Goal: Task Accomplishment & Management: Complete application form

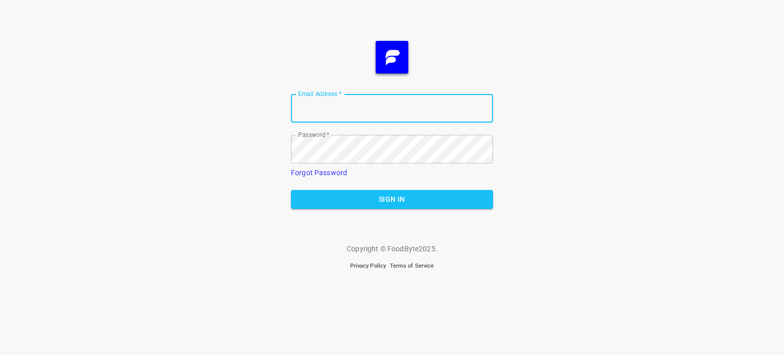
type input "[EMAIL_ADDRESS][DOMAIN_NAME]"
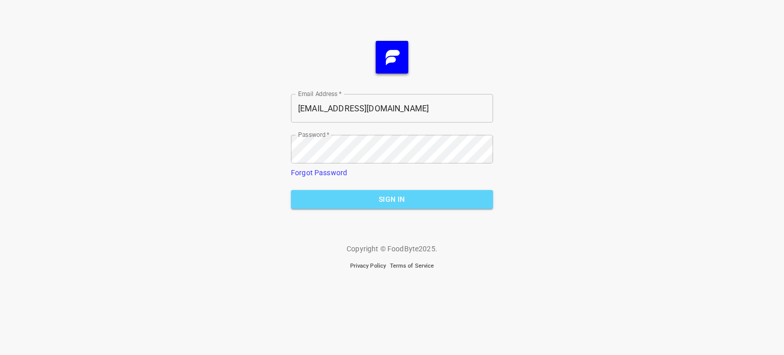
click at [414, 201] on span "Sign In" at bounding box center [392, 199] width 186 height 13
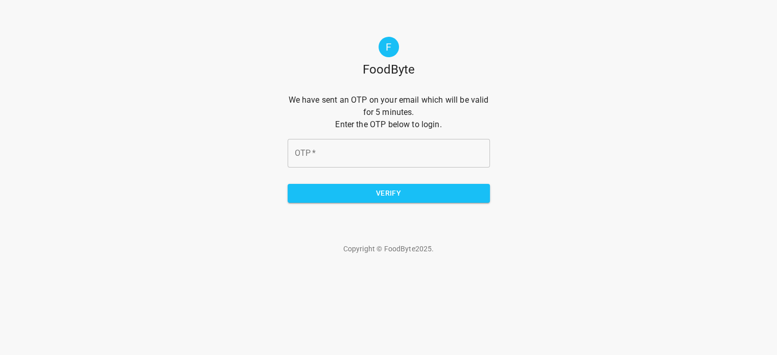
click at [428, 155] on input "OTP   *" at bounding box center [388, 153] width 202 height 29
type input "ec6931"
click at [415, 204] on form "We have sent an OTP on your email which will be valid for 5 minutes. Enter the …" at bounding box center [388, 152] width 202 height 117
click at [415, 195] on span "Verify" at bounding box center [389, 193] width 186 height 13
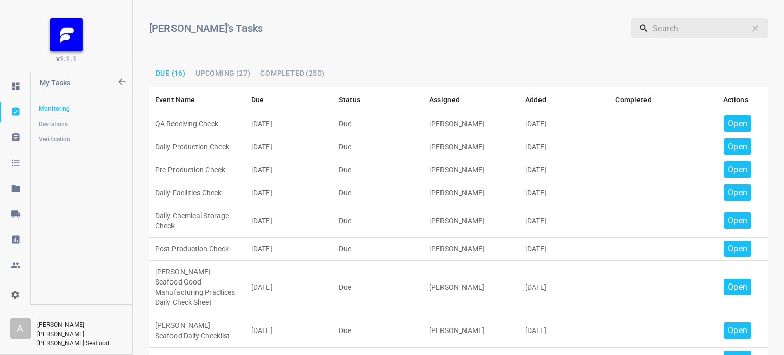
click at [731, 115] on div "Open" at bounding box center [738, 123] width 28 height 16
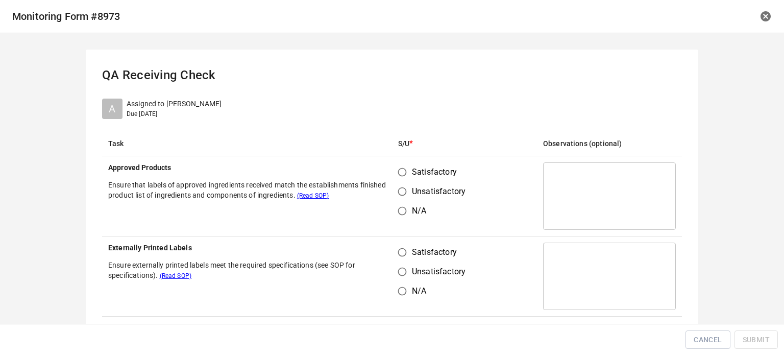
drag, startPoint x: 401, startPoint y: 169, endPoint x: 400, endPoint y: 175, distance: 5.6
click at [400, 169] on input "Satisfactory" at bounding box center [402, 171] width 19 height 19
radio input "true"
click at [404, 248] on input "Satisfactory" at bounding box center [402, 252] width 19 height 19
radio input "true"
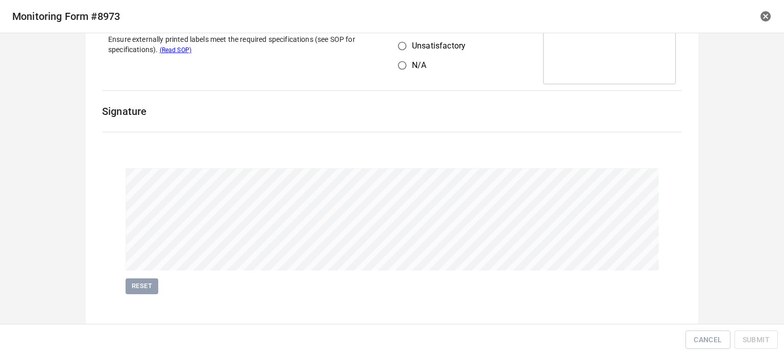
scroll to position [235, 0]
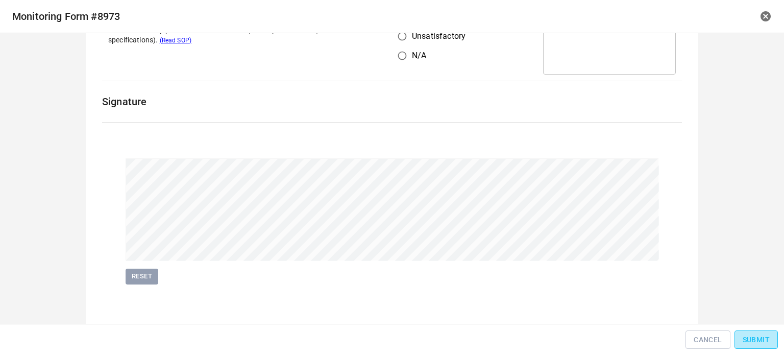
click at [762, 341] on span "Submit" at bounding box center [756, 339] width 27 height 13
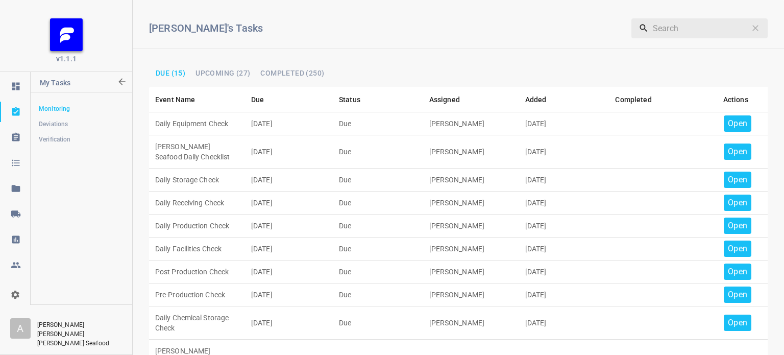
click at [714, 114] on td "Open" at bounding box center [736, 123] width 64 height 23
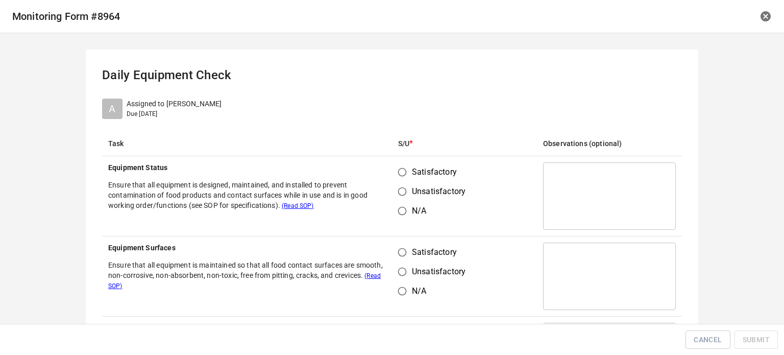
click at [395, 175] on input "Satisfactory" at bounding box center [402, 171] width 19 height 19
radio input "true"
click at [396, 245] on input "Satisfactory" at bounding box center [402, 252] width 19 height 19
radio input "true"
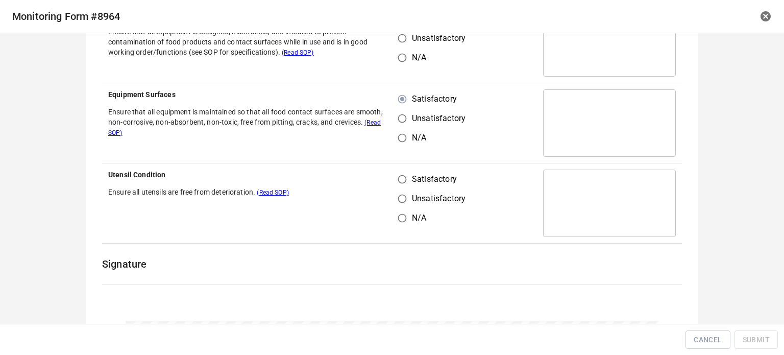
click at [398, 177] on input "Satisfactory" at bounding box center [402, 179] width 19 height 19
radio input "true"
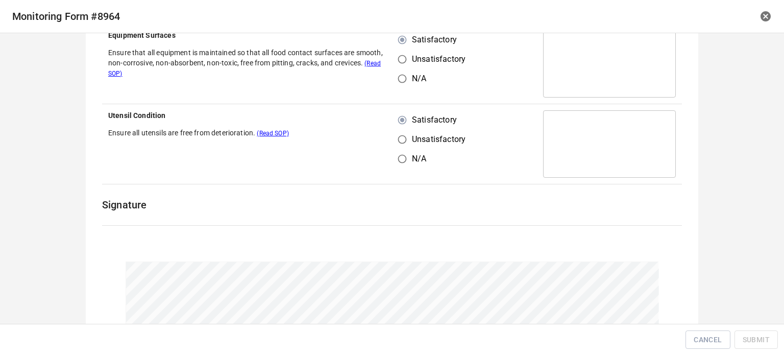
scroll to position [316, 0]
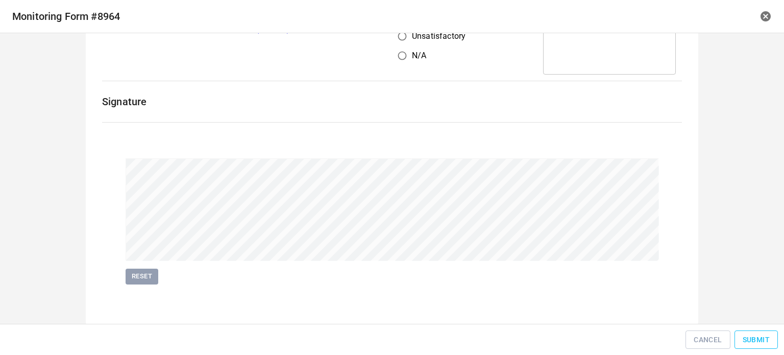
click at [767, 336] on span "Submit" at bounding box center [756, 339] width 27 height 13
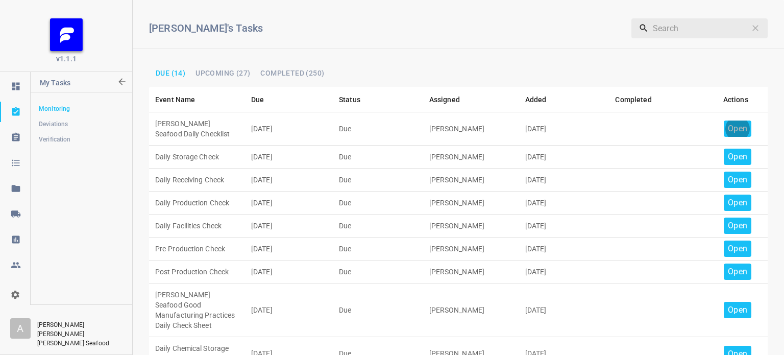
click at [735, 129] on p "Open" at bounding box center [737, 129] width 19 height 12
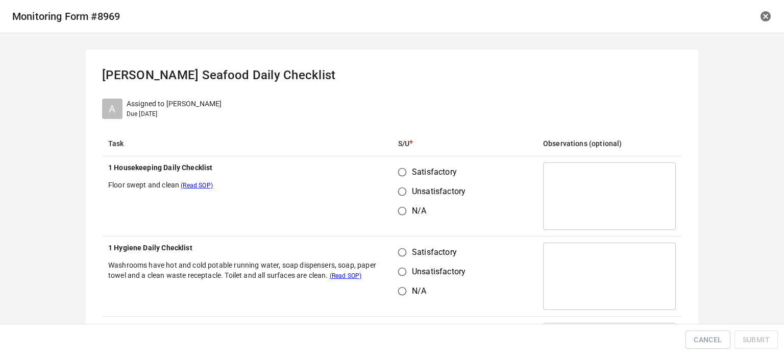
click at [399, 177] on input "Satisfactory" at bounding box center [402, 171] width 19 height 19
radio input "true"
click at [402, 247] on input "Satisfactory" at bounding box center [402, 252] width 19 height 19
radio input "true"
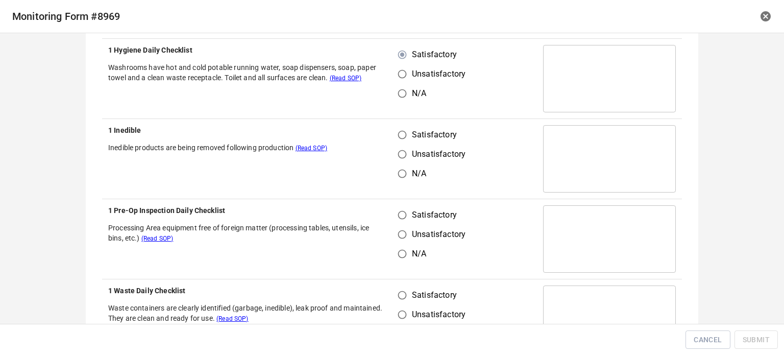
scroll to position [204, 0]
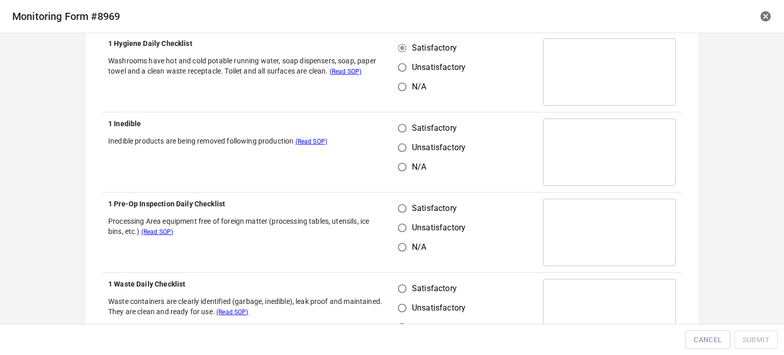
click at [402, 122] on input "Satisfactory" at bounding box center [402, 127] width 19 height 19
radio input "true"
click at [405, 203] on input "Satisfactory" at bounding box center [402, 208] width 19 height 19
radio input "true"
click at [402, 291] on input "Satisfactory" at bounding box center [402, 288] width 19 height 19
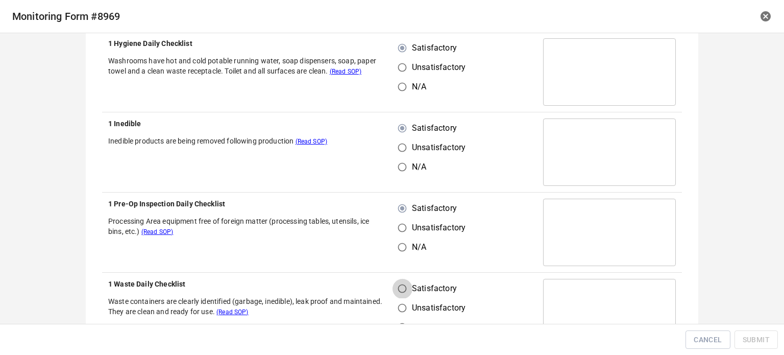
radio input "true"
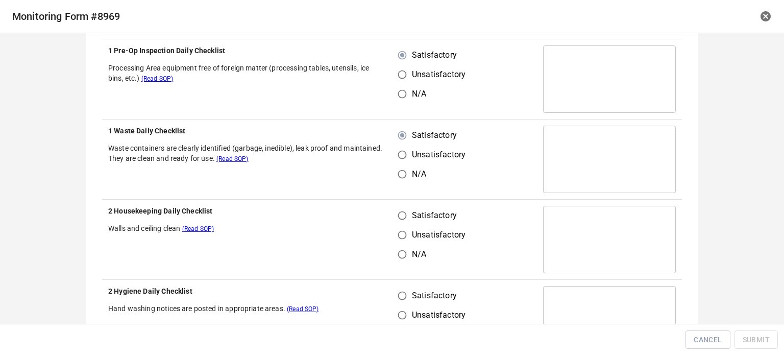
click at [408, 219] on label "Satisfactory" at bounding box center [429, 215] width 73 height 19
click at [408, 219] on input "Satisfactory" at bounding box center [402, 215] width 19 height 19
radio input "true"
click at [408, 294] on input "Satisfactory" at bounding box center [402, 295] width 19 height 19
radio input "true"
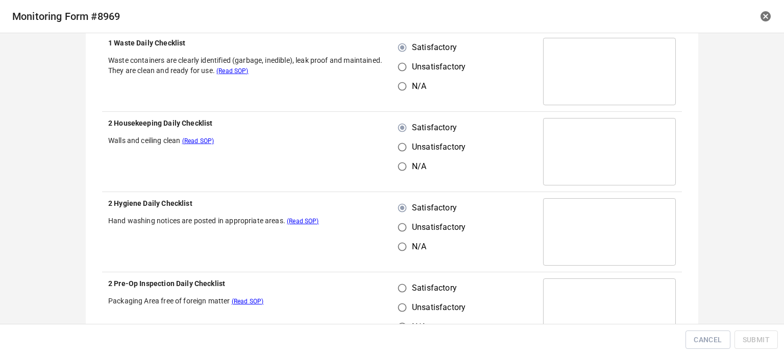
scroll to position [562, 0]
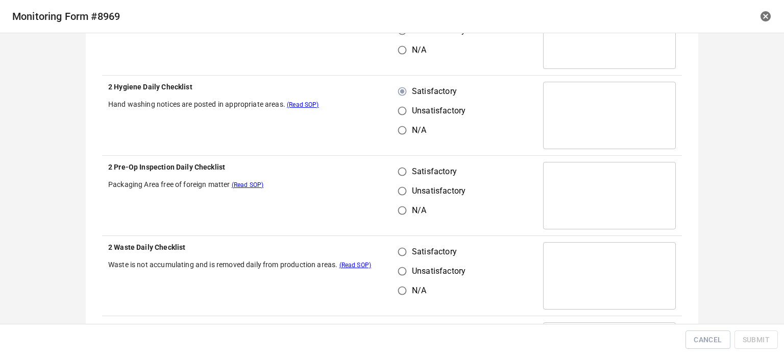
click at [403, 173] on input "Satisfactory" at bounding box center [402, 171] width 19 height 19
radio input "true"
click at [406, 257] on input "Satisfactory" at bounding box center [402, 251] width 19 height 19
radio input "true"
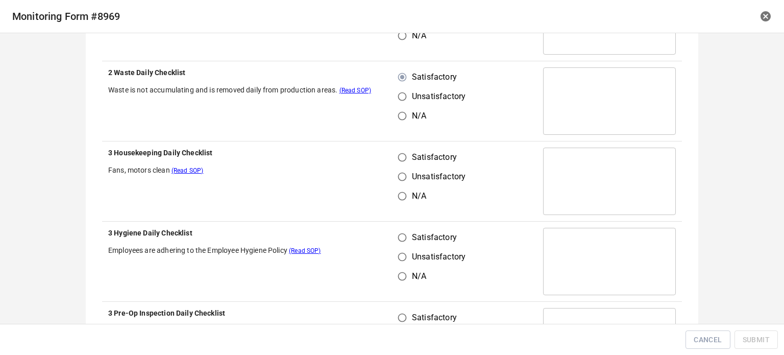
scroll to position [766, 0]
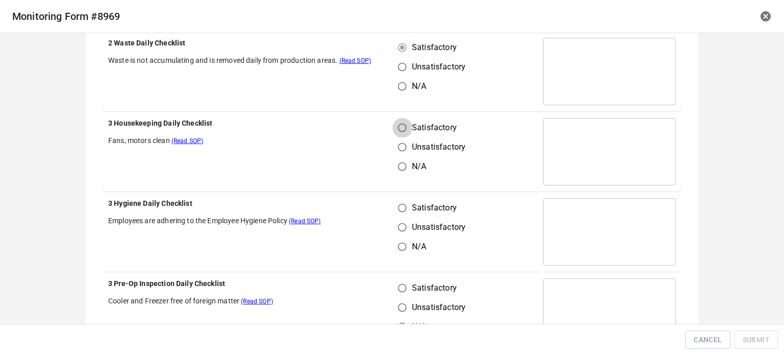
click at [400, 132] on input "Satisfactory" at bounding box center [402, 127] width 19 height 19
radio input "true"
click at [400, 216] on input "Satisfactory" at bounding box center [402, 207] width 19 height 19
radio input "true"
drag, startPoint x: 402, startPoint y: 287, endPoint x: 417, endPoint y: 277, distance: 18.3
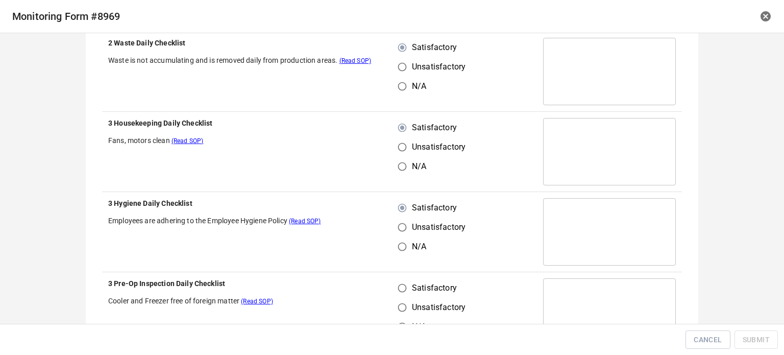
click at [402, 287] on input "Satisfactory" at bounding box center [402, 287] width 19 height 19
radio input "true"
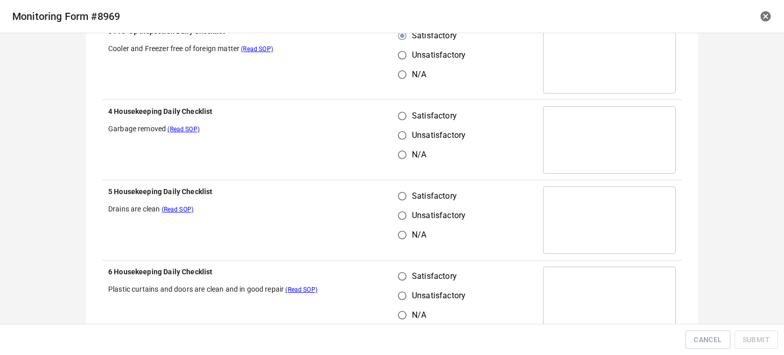
scroll to position [1021, 0]
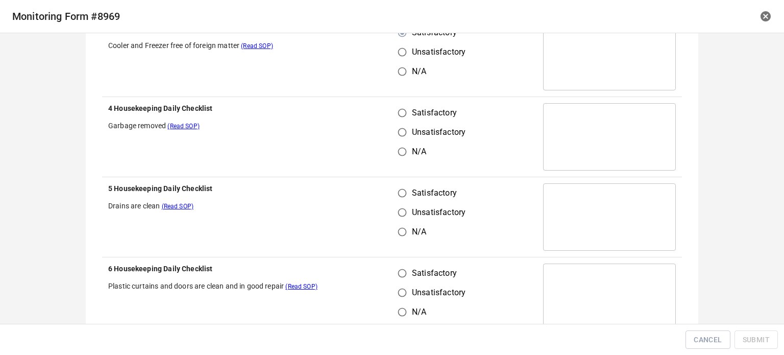
click at [400, 114] on input "Satisfactory" at bounding box center [402, 112] width 19 height 19
radio input "true"
click at [399, 198] on input "Satisfactory" at bounding box center [402, 192] width 19 height 19
radio input "true"
click at [408, 285] on input "Unsatisfactory" at bounding box center [402, 292] width 19 height 19
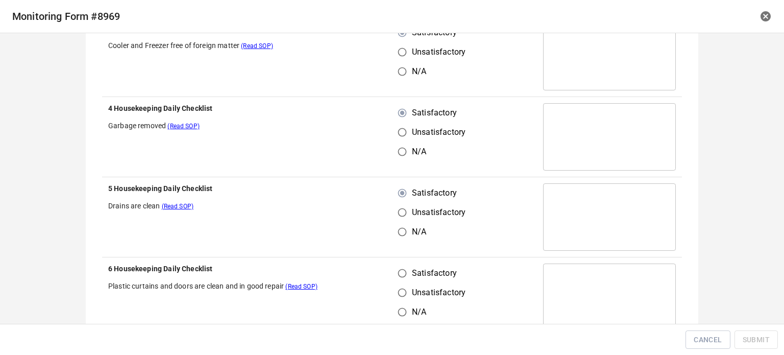
radio input "true"
drag, startPoint x: 400, startPoint y: 272, endPoint x: 454, endPoint y: 217, distance: 77.6
click at [402, 272] on input "Satisfactory" at bounding box center [402, 272] width 19 height 19
radio input "true"
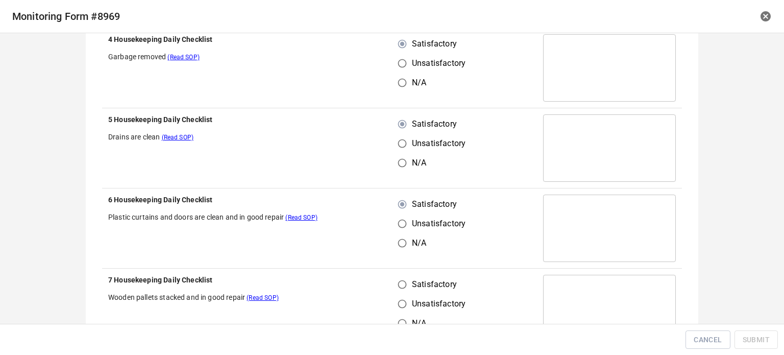
scroll to position [1175, 0]
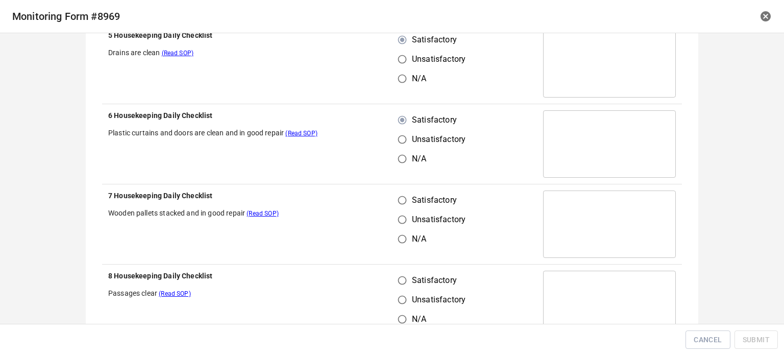
drag, startPoint x: 401, startPoint y: 199, endPoint x: 401, endPoint y: 233, distance: 34.2
click at [401, 201] on input "Satisfactory" at bounding box center [402, 199] width 19 height 19
radio input "true"
drag, startPoint x: 399, startPoint y: 286, endPoint x: 412, endPoint y: 279, distance: 14.9
click at [404, 285] on input "Satisfactory" at bounding box center [402, 280] width 19 height 19
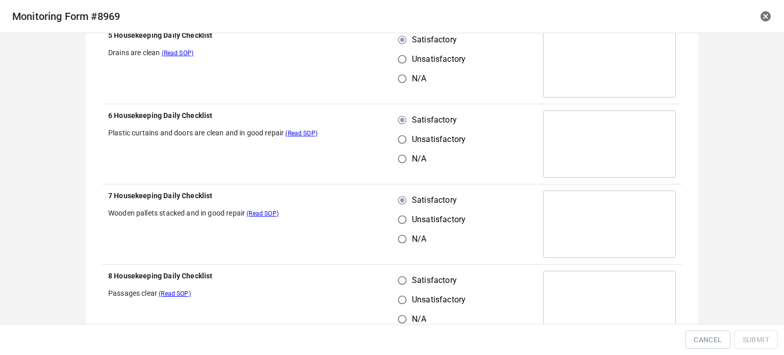
radio input "true"
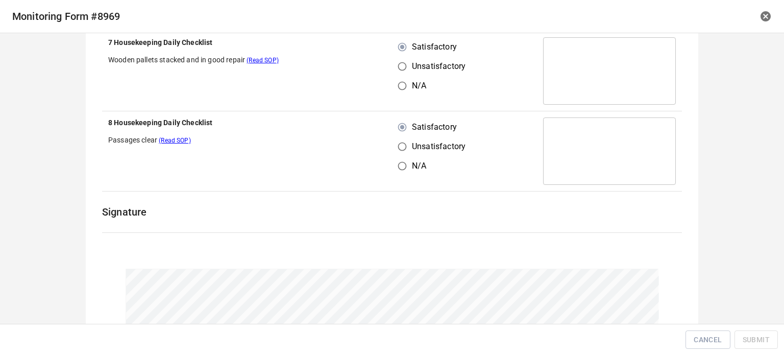
scroll to position [1436, 0]
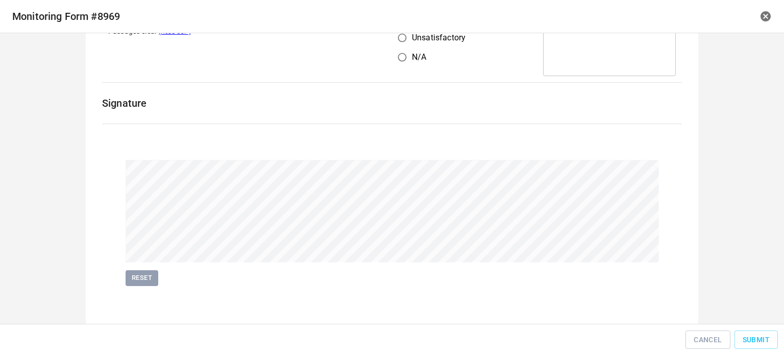
click at [754, 330] on div "Cancel Submit" at bounding box center [392, 339] width 776 height 23
click at [755, 336] on span "Submit" at bounding box center [756, 339] width 27 height 13
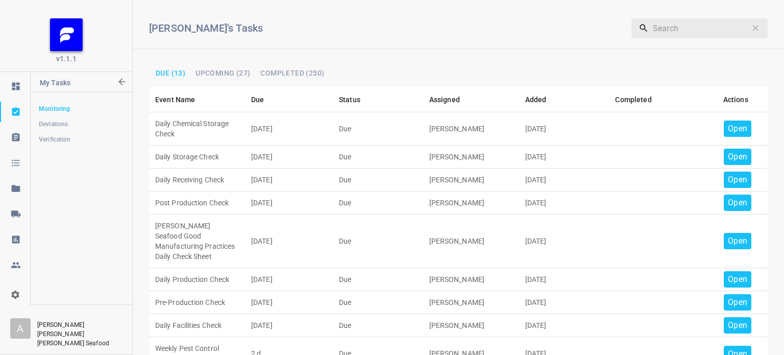
click at [728, 128] on p "Open" at bounding box center [737, 129] width 19 height 12
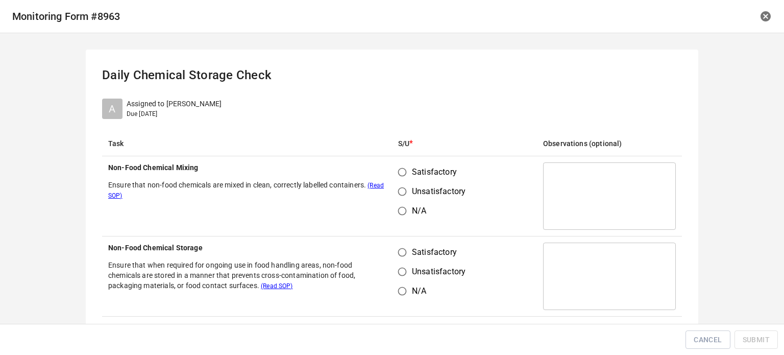
click at [394, 174] on input "Satisfactory" at bounding box center [402, 171] width 19 height 19
radio input "true"
drag, startPoint x: 397, startPoint y: 242, endPoint x: 416, endPoint y: 254, distance: 22.5
click at [398, 246] on td "Satisfactory Unsatisfactory N/A" at bounding box center [464, 276] width 145 height 80
click at [393, 249] on input "Satisfactory" at bounding box center [402, 252] width 19 height 19
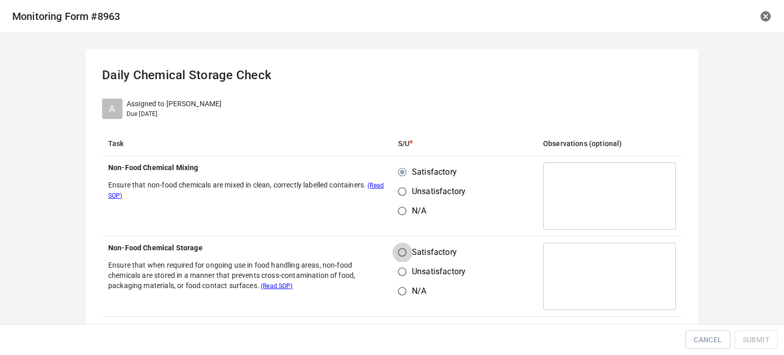
radio input "true"
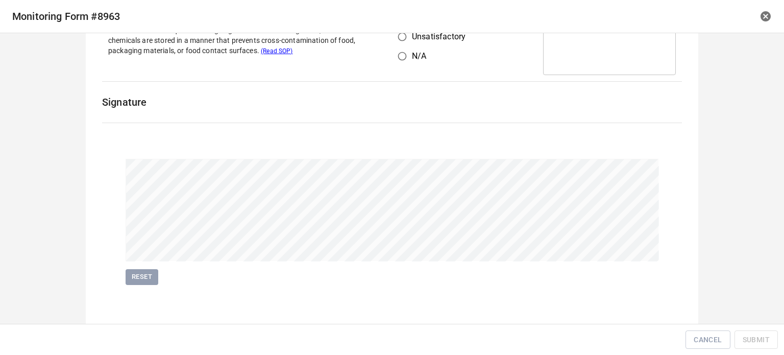
scroll to position [235, 0]
click at [739, 337] on button "Submit" at bounding box center [756, 339] width 43 height 19
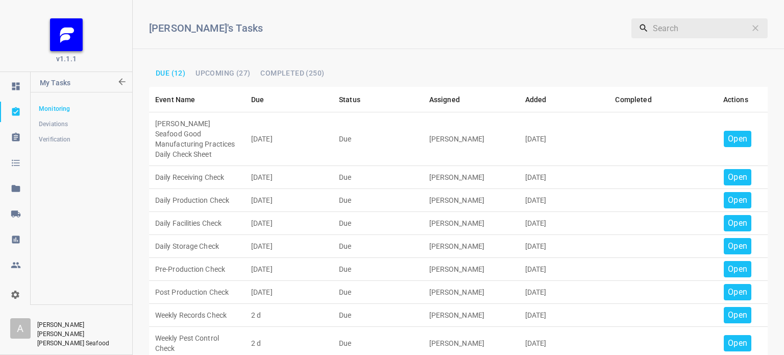
click at [728, 133] on p "Open" at bounding box center [737, 139] width 19 height 12
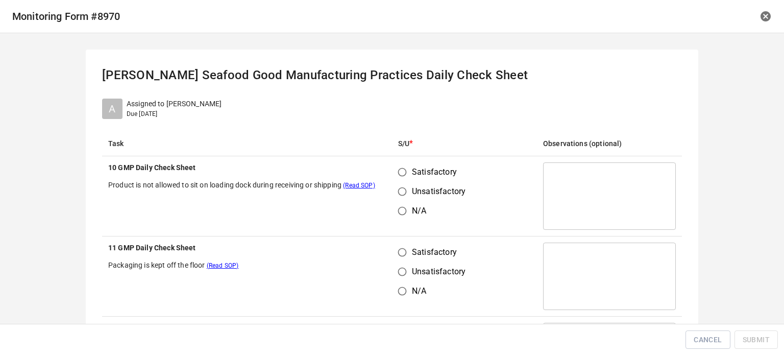
click at [403, 175] on input "Satisfactory" at bounding box center [402, 171] width 19 height 19
radio input "true"
click at [402, 243] on input "Satisfactory" at bounding box center [402, 252] width 19 height 19
radio input "true"
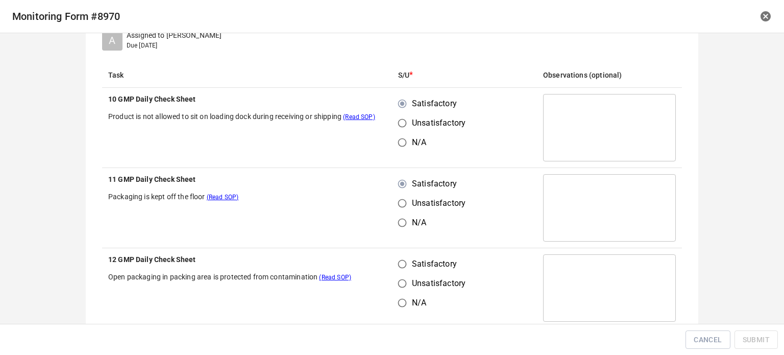
scroll to position [153, 0]
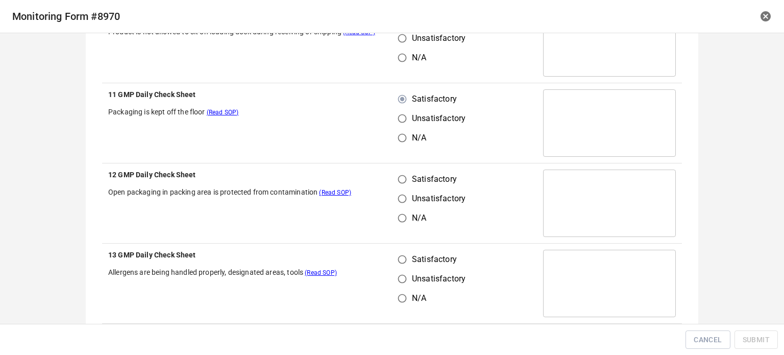
click at [395, 178] on input "Satisfactory" at bounding box center [402, 179] width 19 height 19
radio input "true"
click at [402, 265] on input "Satisfactory" at bounding box center [402, 259] width 19 height 19
radio input "true"
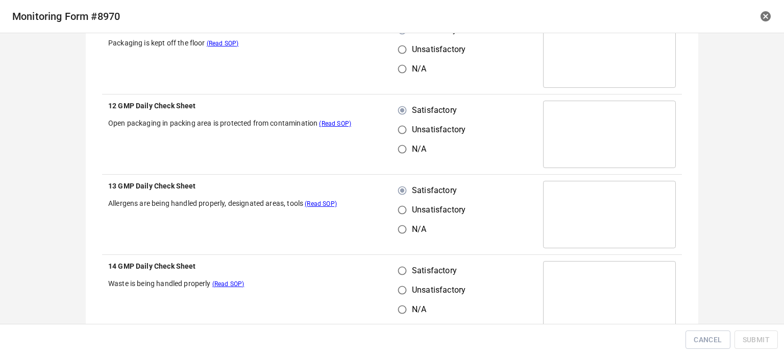
scroll to position [306, 0]
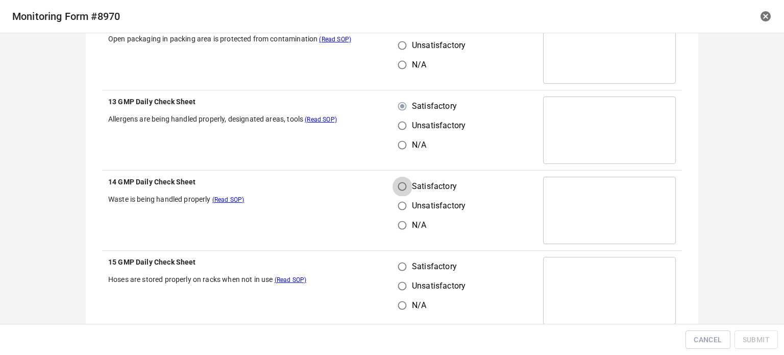
click at [400, 186] on input "Satisfactory" at bounding box center [402, 186] width 19 height 19
radio input "true"
click at [402, 265] on input "Satisfactory" at bounding box center [402, 266] width 19 height 19
radio input "true"
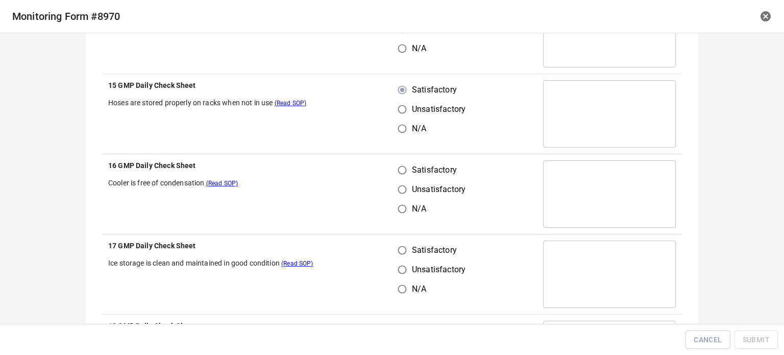
scroll to position [511, 0]
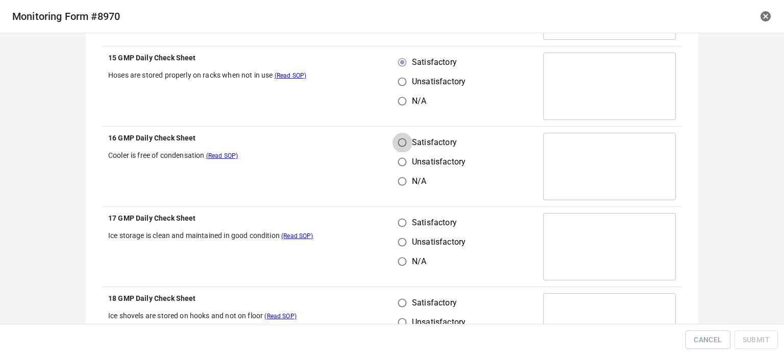
click at [398, 146] on input "Satisfactory" at bounding box center [402, 142] width 19 height 19
radio input "true"
drag, startPoint x: 402, startPoint y: 214, endPoint x: 401, endPoint y: 220, distance: 5.1
click at [402, 217] on input "Satisfactory" at bounding box center [402, 222] width 19 height 19
radio input "true"
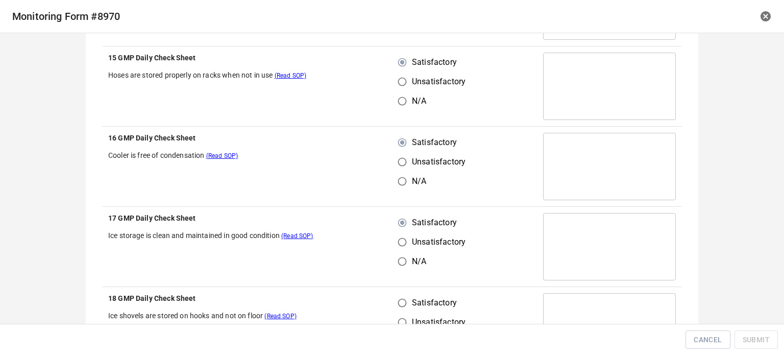
drag, startPoint x: 398, startPoint y: 297, endPoint x: 412, endPoint y: 288, distance: 15.9
click at [402, 296] on input "Satisfactory" at bounding box center [402, 302] width 19 height 19
radio input "true"
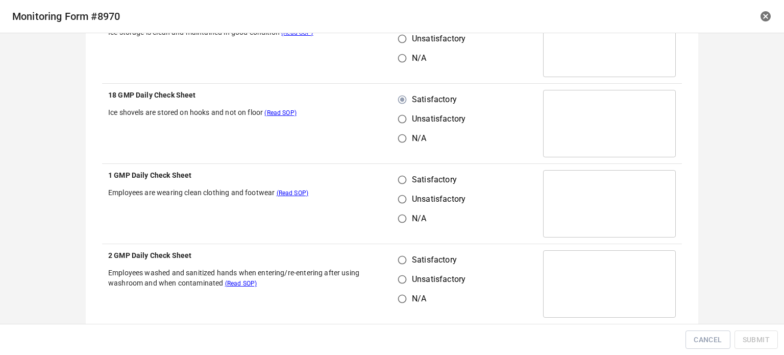
scroll to position [715, 0]
click at [397, 181] on input "Satisfactory" at bounding box center [402, 178] width 19 height 19
radio input "true"
drag, startPoint x: 393, startPoint y: 268, endPoint x: 406, endPoint y: 278, distance: 16.8
click at [399, 275] on input "Unsatisfactory" at bounding box center [402, 278] width 19 height 19
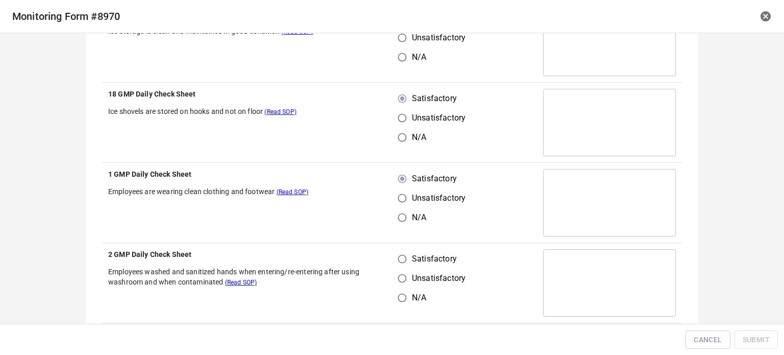
radio input "true"
drag, startPoint x: 396, startPoint y: 251, endPoint x: 444, endPoint y: 205, distance: 66.8
click at [396, 252] on input "Satisfactory" at bounding box center [402, 258] width 19 height 19
radio input "true"
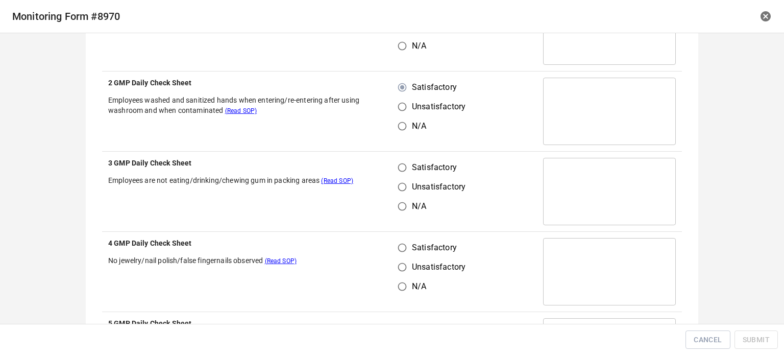
scroll to position [919, 0]
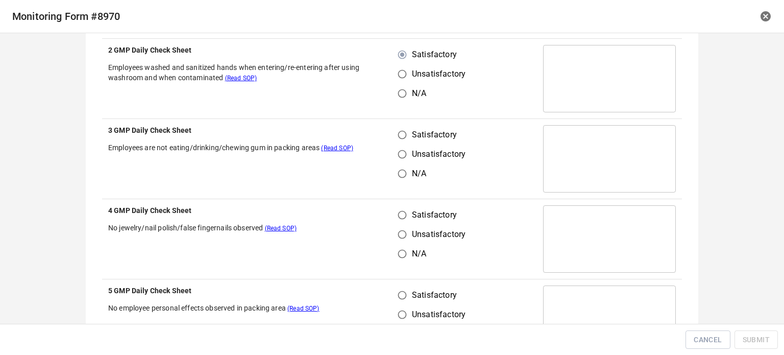
click at [394, 167] on input "N/A" at bounding box center [402, 173] width 19 height 19
radio input "true"
click at [394, 131] on input "Satisfactory" at bounding box center [402, 134] width 19 height 19
radio input "true"
drag, startPoint x: 396, startPoint y: 218, endPoint x: 400, endPoint y: 224, distance: 7.7
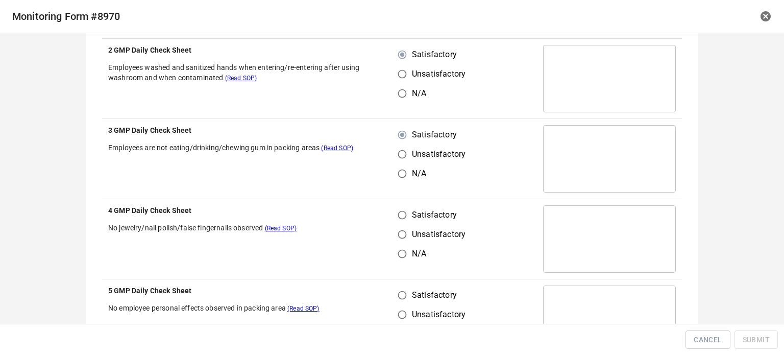
click at [396, 220] on input "Satisfactory" at bounding box center [402, 214] width 19 height 19
radio input "true"
drag, startPoint x: 402, startPoint y: 290, endPoint x: 425, endPoint y: 293, distance: 23.2
click at [405, 292] on input "Satisfactory" at bounding box center [402, 294] width 19 height 19
radio input "true"
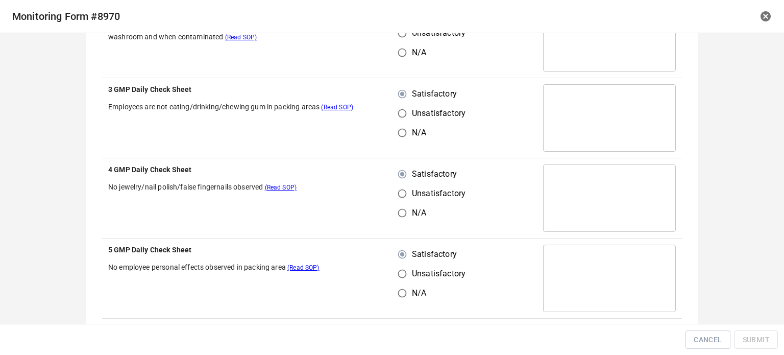
scroll to position [1123, 0]
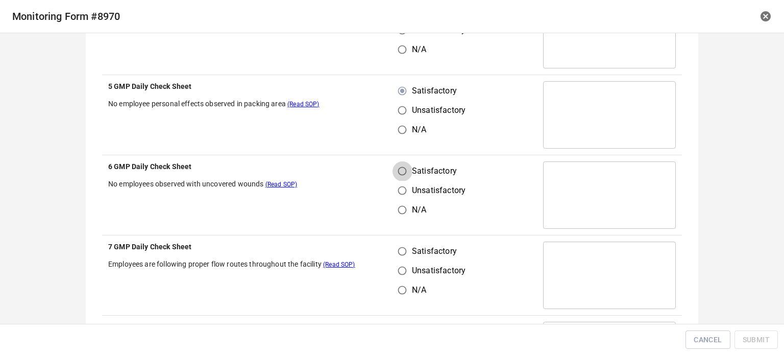
drag, startPoint x: 402, startPoint y: 165, endPoint x: 398, endPoint y: 218, distance: 52.2
click at [401, 167] on input "Satisfactory" at bounding box center [402, 170] width 19 height 19
radio input "true"
click at [395, 257] on input "Satisfactory" at bounding box center [402, 251] width 19 height 19
radio input "true"
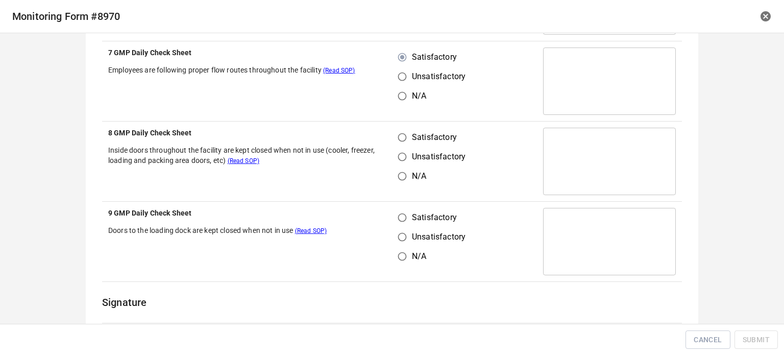
scroll to position [1328, 0]
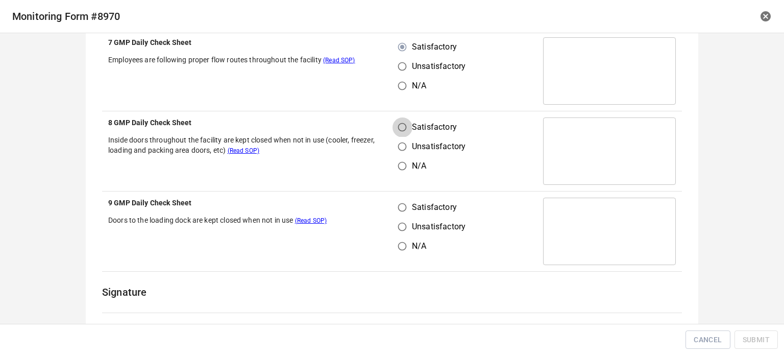
click at [403, 126] on input "Satisfactory" at bounding box center [402, 126] width 19 height 19
radio input "true"
drag, startPoint x: 396, startPoint y: 214, endPoint x: 413, endPoint y: 189, distance: 29.5
click at [397, 214] on input "Satisfactory" at bounding box center [402, 207] width 19 height 19
radio input "true"
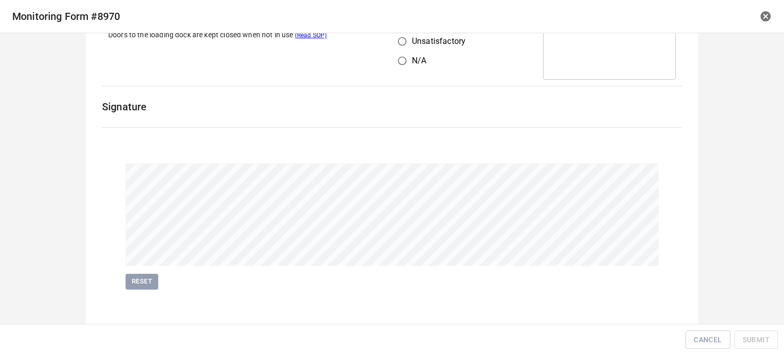
scroll to position [1517, 0]
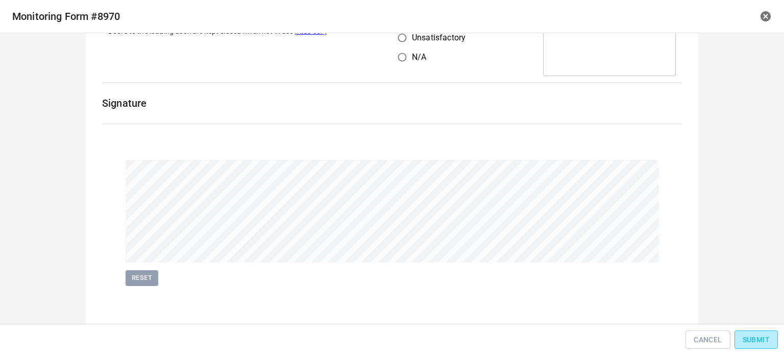
click at [752, 343] on span "Submit" at bounding box center [756, 339] width 27 height 13
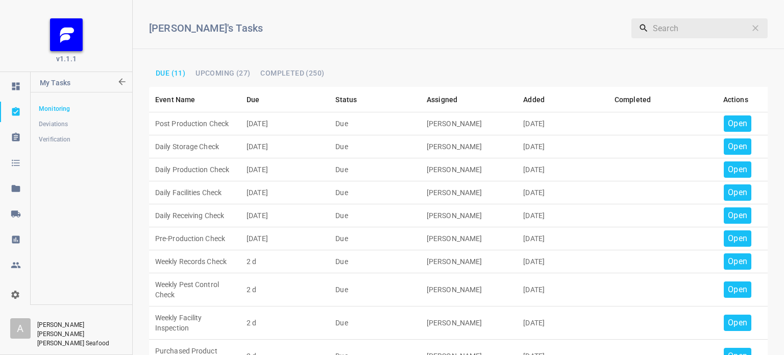
click at [730, 130] on div "Open" at bounding box center [738, 123] width 28 height 16
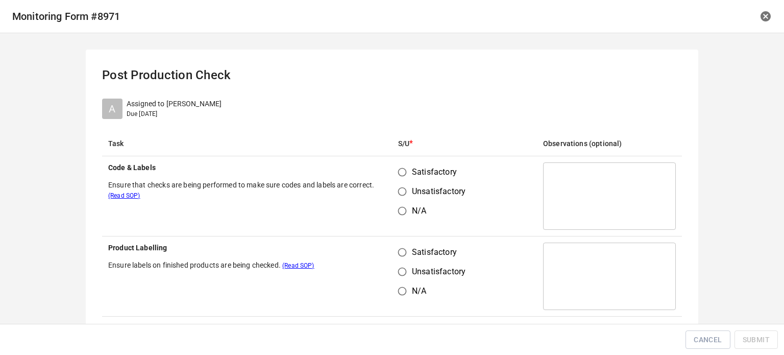
drag, startPoint x: 395, startPoint y: 166, endPoint x: 397, endPoint y: 172, distance: 6.5
click at [396, 170] on input "Satisfactory" at bounding box center [402, 171] width 19 height 19
radio input "true"
drag, startPoint x: 394, startPoint y: 252, endPoint x: 416, endPoint y: 251, distance: 22.5
click at [394, 253] on input "Satisfactory" at bounding box center [402, 252] width 19 height 19
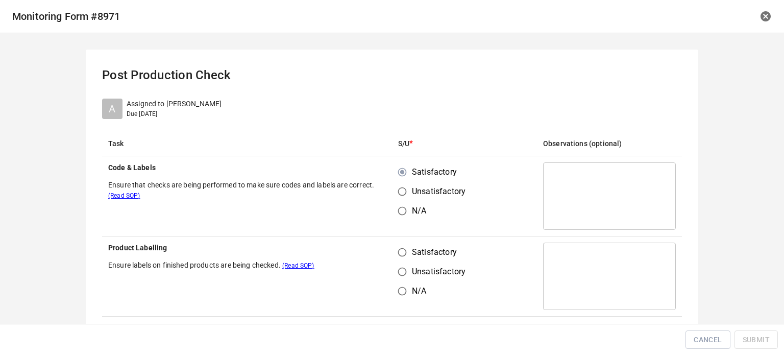
radio input "true"
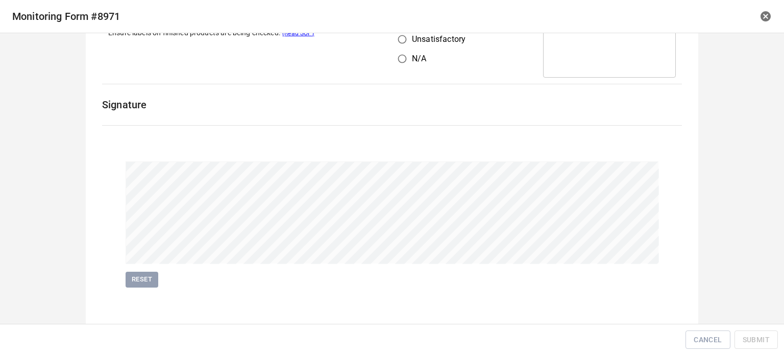
scroll to position [235, 0]
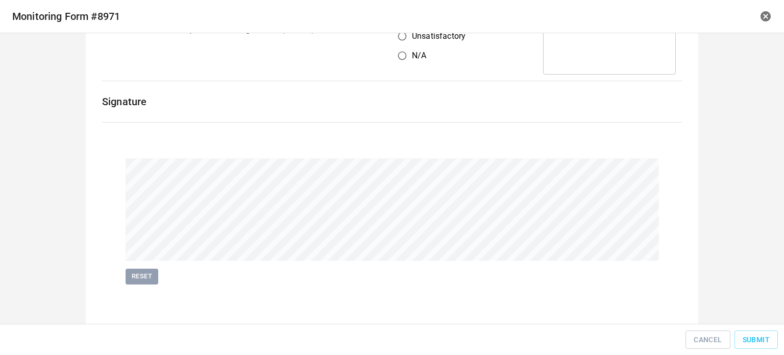
click at [742, 329] on div "Cancel Submit" at bounding box center [392, 339] width 776 height 23
click at [749, 332] on button "Submit" at bounding box center [756, 339] width 43 height 19
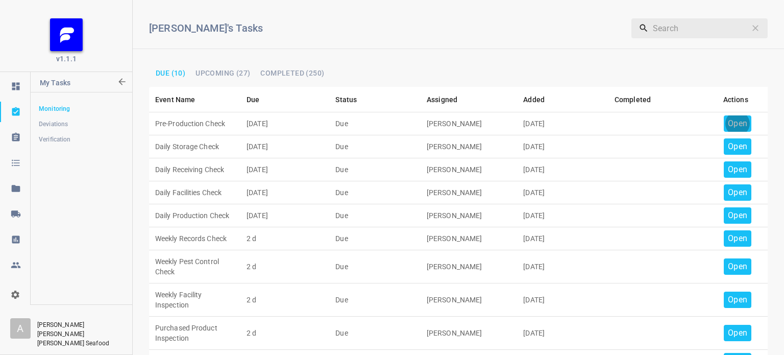
click at [735, 121] on p "Open" at bounding box center [737, 123] width 19 height 12
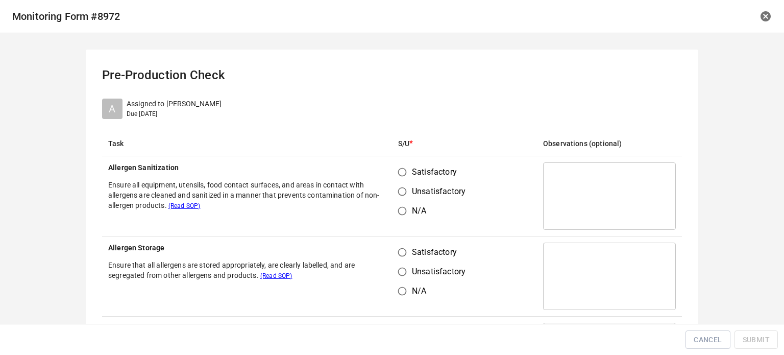
drag, startPoint x: 425, startPoint y: 169, endPoint x: 411, endPoint y: 171, distance: 14.9
click at [421, 169] on span "Satisfactory" at bounding box center [434, 172] width 45 height 12
drag, startPoint x: 402, startPoint y: 173, endPoint x: 403, endPoint y: 200, distance: 26.6
click at [402, 173] on input "Satisfactory" at bounding box center [402, 171] width 19 height 19
radio input "true"
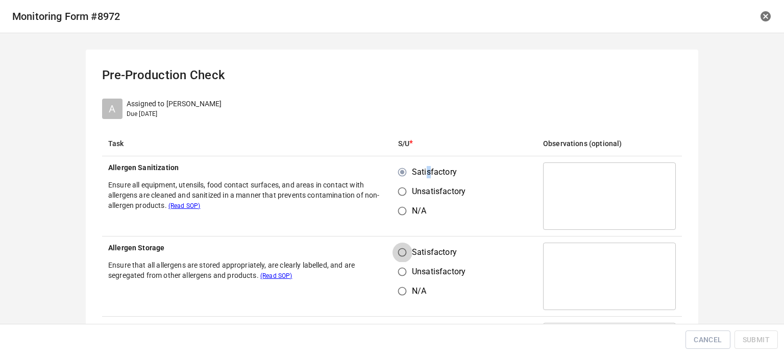
click at [400, 255] on input "Satisfactory" at bounding box center [402, 252] width 19 height 19
radio input "true"
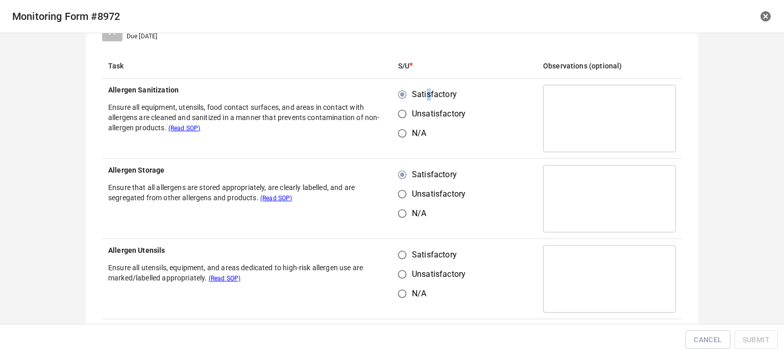
scroll to position [153, 0]
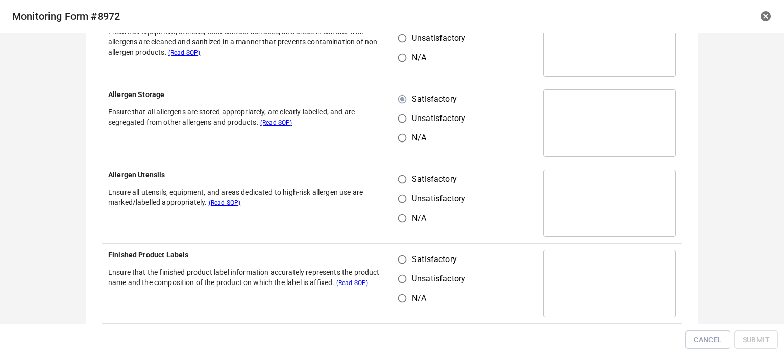
click at [399, 180] on input "Satisfactory" at bounding box center [402, 179] width 19 height 19
radio input "true"
click at [402, 265] on input "Satisfactory" at bounding box center [402, 259] width 19 height 19
radio input "true"
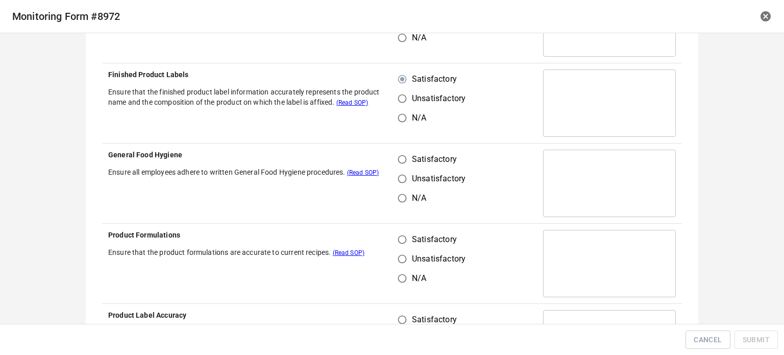
scroll to position [357, 0]
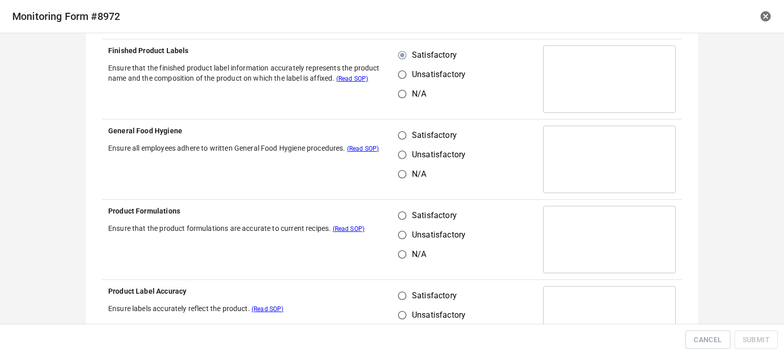
click at [489, 156] on td "Satisfactory Unsatisfactory N/A" at bounding box center [464, 159] width 145 height 80
click at [400, 134] on input "Satisfactory" at bounding box center [402, 135] width 19 height 19
radio input "true"
click at [412, 214] on span "Satisfactory" at bounding box center [434, 215] width 45 height 12
click at [411, 214] on input "Satisfactory" at bounding box center [402, 215] width 19 height 19
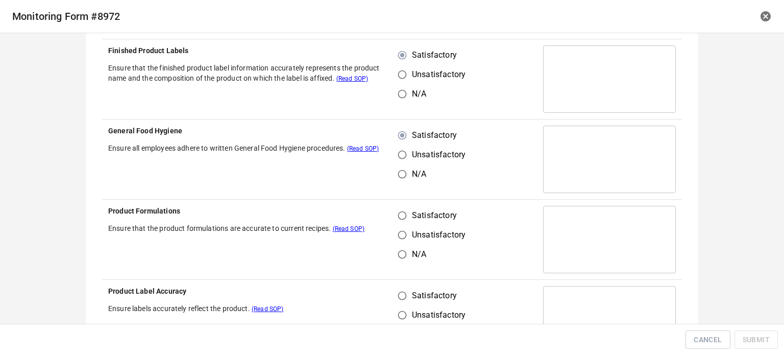
radio input "true"
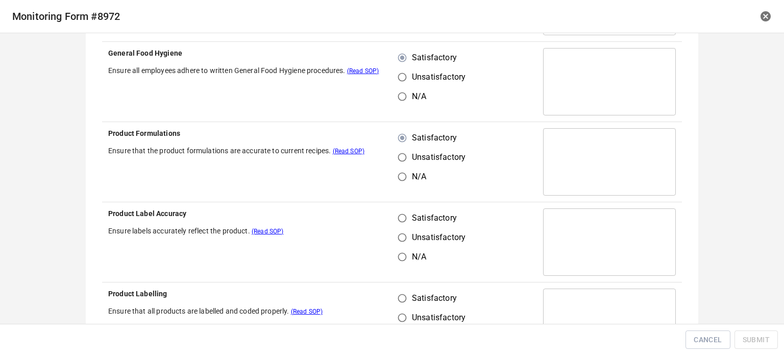
scroll to position [511, 0]
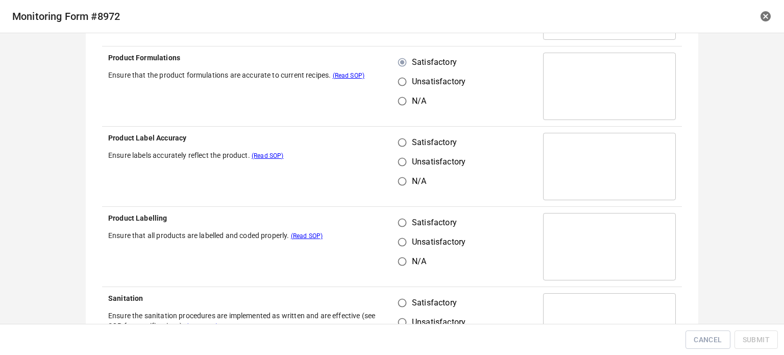
click at [400, 155] on input "Unsatisfactory" at bounding box center [402, 161] width 19 height 19
radio input "true"
click at [400, 136] on input "Satisfactory" at bounding box center [402, 142] width 19 height 19
radio input "true"
drag, startPoint x: 398, startPoint y: 227, endPoint x: 408, endPoint y: 229, distance: 9.3
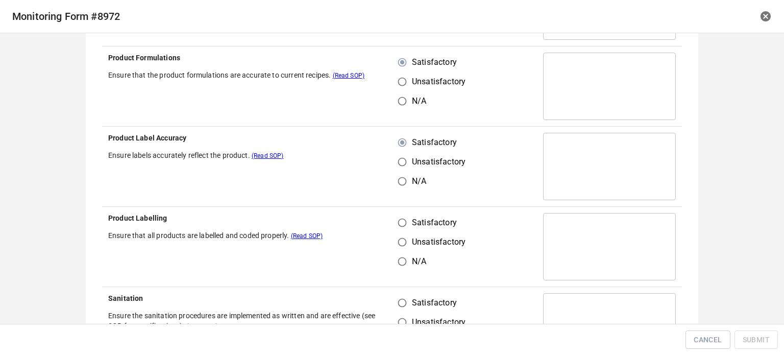
click at [400, 228] on input "Satisfactory" at bounding box center [402, 222] width 19 height 19
radio input "true"
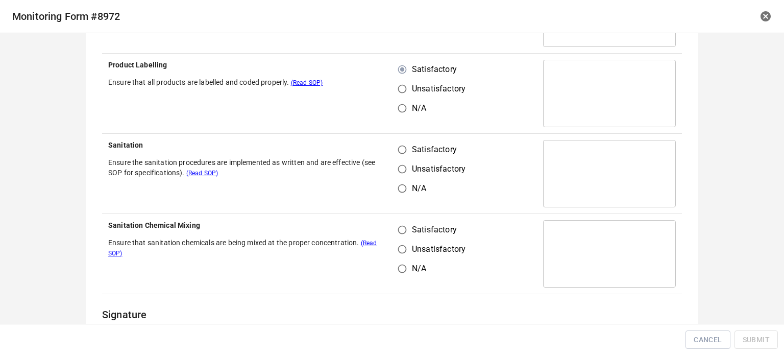
click at [396, 148] on input "Satisfactory" at bounding box center [402, 149] width 19 height 19
radio input "true"
drag, startPoint x: 394, startPoint y: 247, endPoint x: 404, endPoint y: 236, distance: 14.5
click at [400, 246] on input "Unsatisfactory" at bounding box center [402, 248] width 19 height 19
radio input "true"
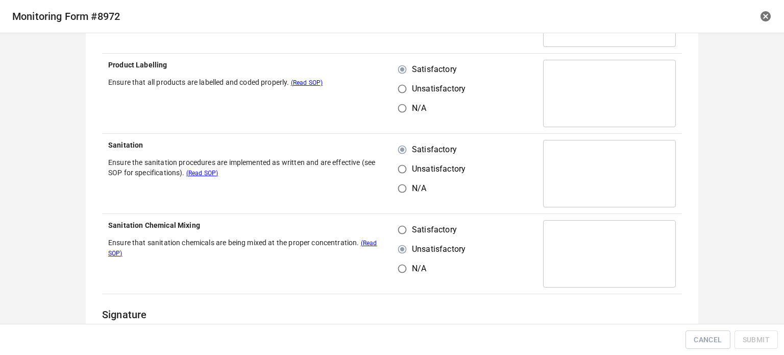
drag, startPoint x: 402, startPoint y: 232, endPoint x: 475, endPoint y: 185, distance: 87.3
click at [405, 232] on input "Satisfactory" at bounding box center [402, 229] width 19 height 19
radio input "true"
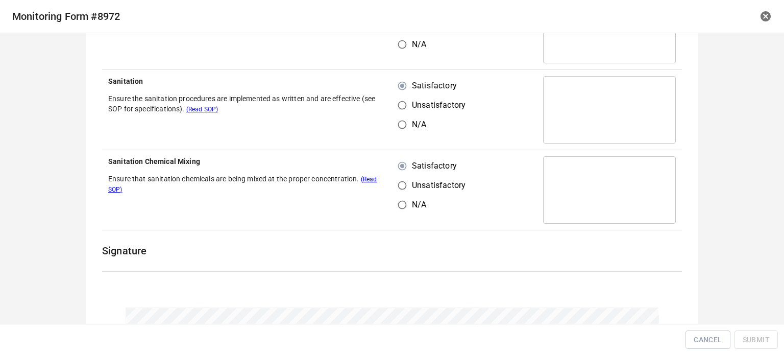
scroll to position [817, 0]
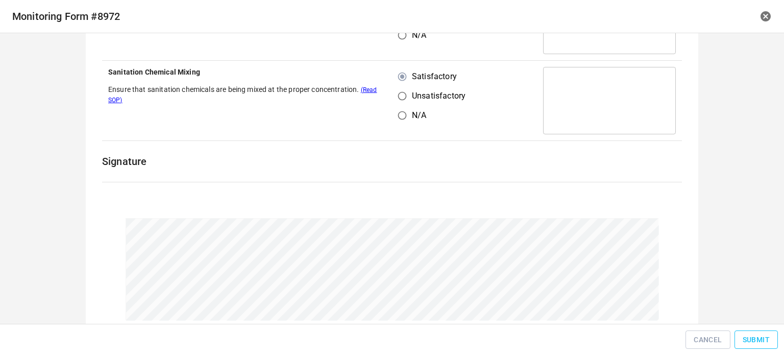
click at [750, 340] on span "Submit" at bounding box center [756, 339] width 27 height 13
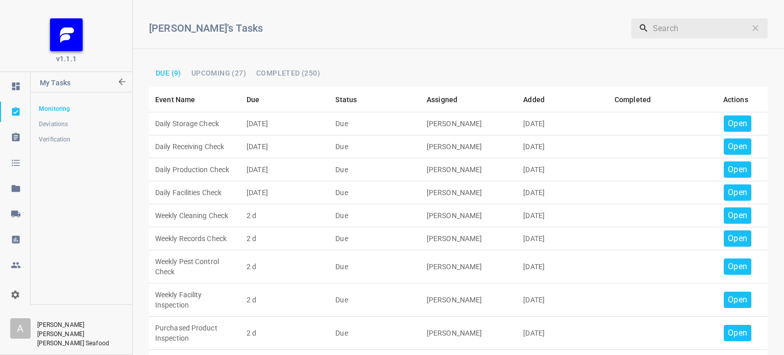
click at [741, 120] on div "Open" at bounding box center [738, 123] width 28 height 16
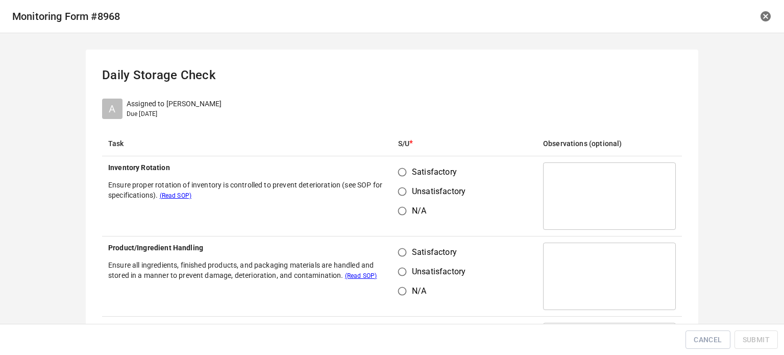
drag, startPoint x: 390, startPoint y: 177, endPoint x: 400, endPoint y: 212, distance: 36.2
click at [393, 177] on input "Satisfactory" at bounding box center [402, 171] width 19 height 19
radio input "true"
click at [399, 244] on input "Satisfactory" at bounding box center [402, 252] width 19 height 19
radio input "true"
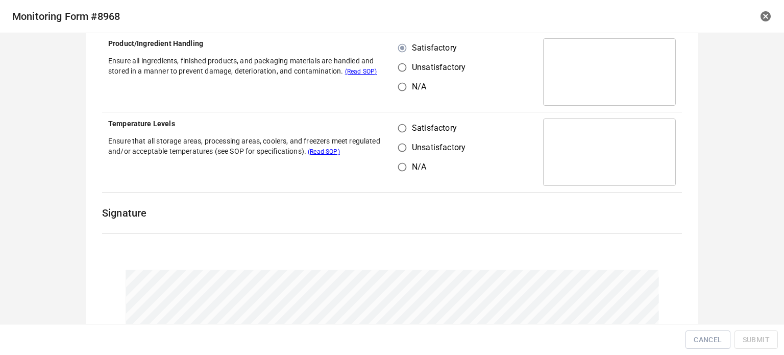
click at [404, 128] on input "Satisfactory" at bounding box center [402, 127] width 19 height 19
radio input "true"
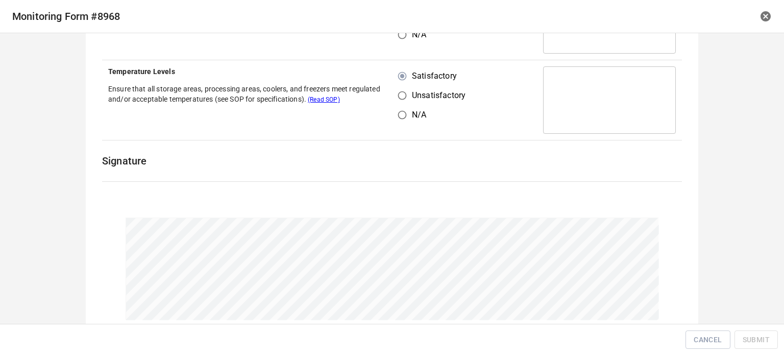
scroll to position [316, 0]
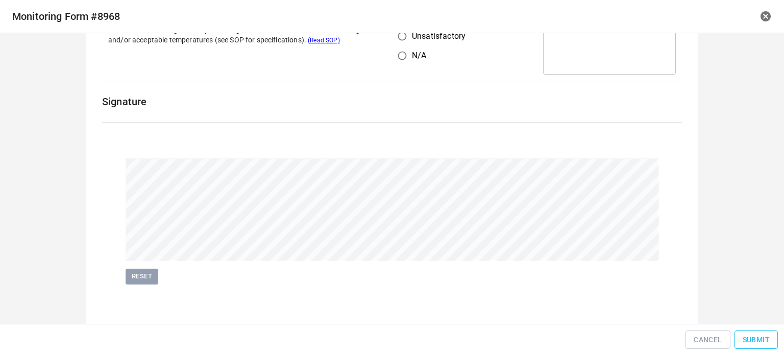
click at [751, 335] on span "Submit" at bounding box center [756, 339] width 27 height 13
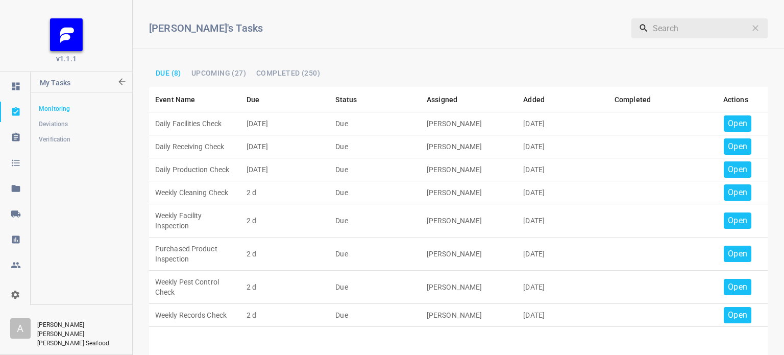
click at [733, 122] on p "Open" at bounding box center [737, 123] width 19 height 12
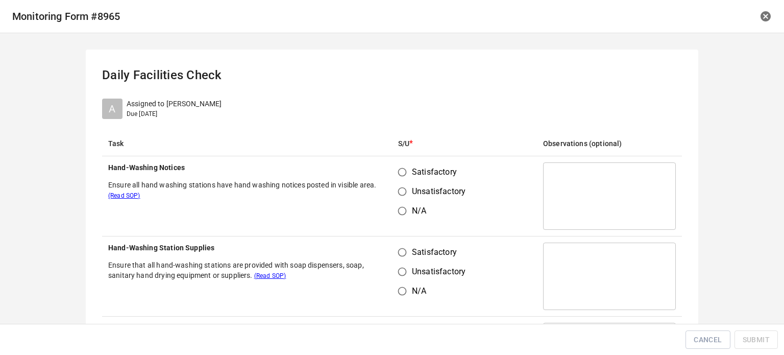
click at [392, 165] on td "Satisfactory Unsatisfactory N/A" at bounding box center [464, 196] width 145 height 80
drag, startPoint x: 398, startPoint y: 171, endPoint x: 398, endPoint y: 218, distance: 47.0
click at [398, 175] on input "Satisfactory" at bounding box center [402, 171] width 19 height 19
radio input "true"
drag, startPoint x: 396, startPoint y: 249, endPoint x: 469, endPoint y: 214, distance: 80.9
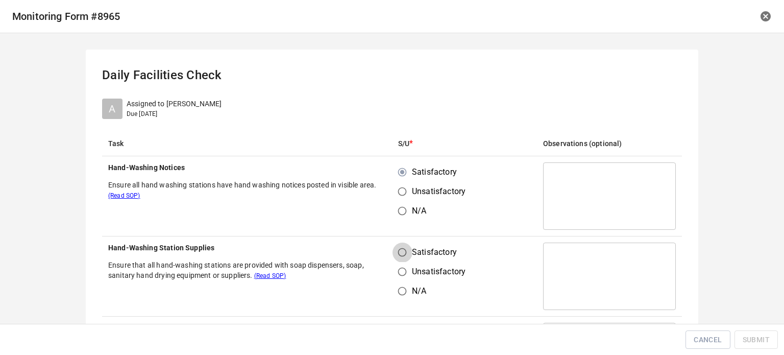
click at [405, 251] on input "Satisfactory" at bounding box center [402, 252] width 19 height 19
radio input "true"
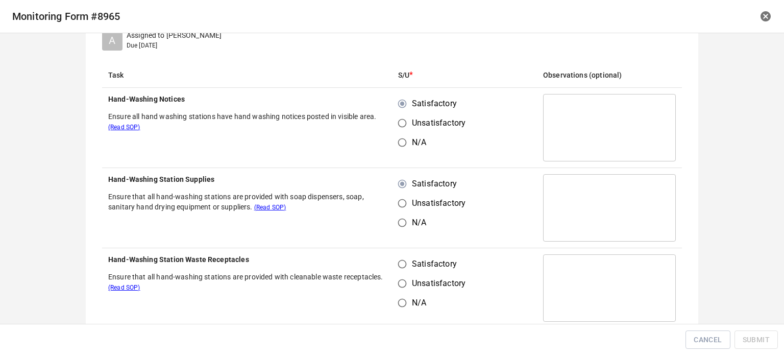
scroll to position [153, 0]
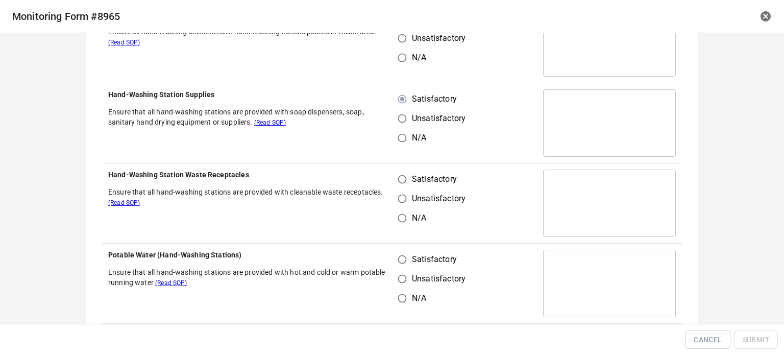
drag, startPoint x: 401, startPoint y: 169, endPoint x: 395, endPoint y: 220, distance: 50.9
click at [401, 173] on input "Satisfactory" at bounding box center [402, 179] width 19 height 19
radio input "true"
click at [399, 259] on input "Satisfactory" at bounding box center [402, 259] width 19 height 19
radio input "true"
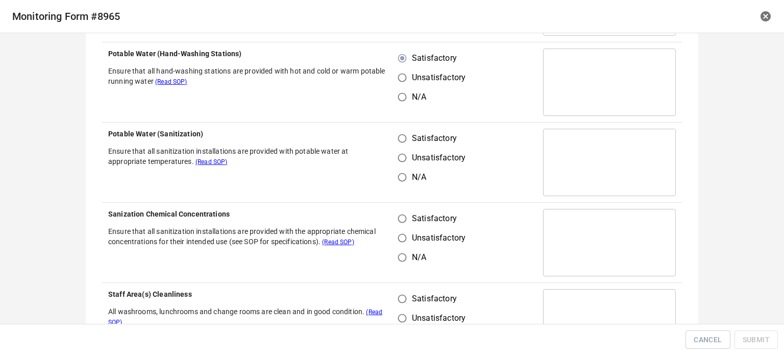
scroll to position [357, 0]
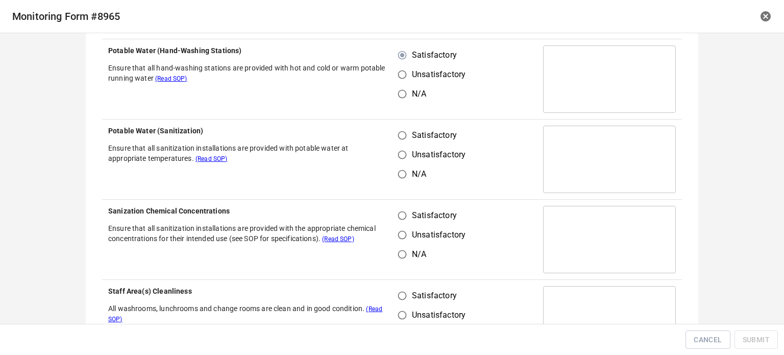
click at [398, 134] on input "Satisfactory" at bounding box center [402, 135] width 19 height 19
radio input "true"
click at [402, 216] on input "Satisfactory" at bounding box center [402, 215] width 19 height 19
radio input "true"
drag, startPoint x: 400, startPoint y: 296, endPoint x: 464, endPoint y: 239, distance: 85.0
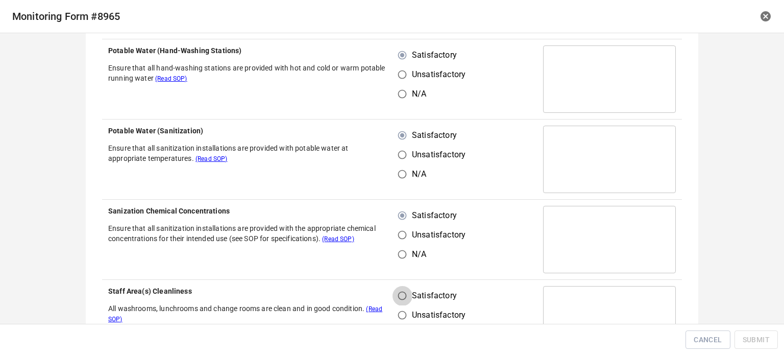
click at [401, 297] on input "Satisfactory" at bounding box center [402, 295] width 19 height 19
radio input "true"
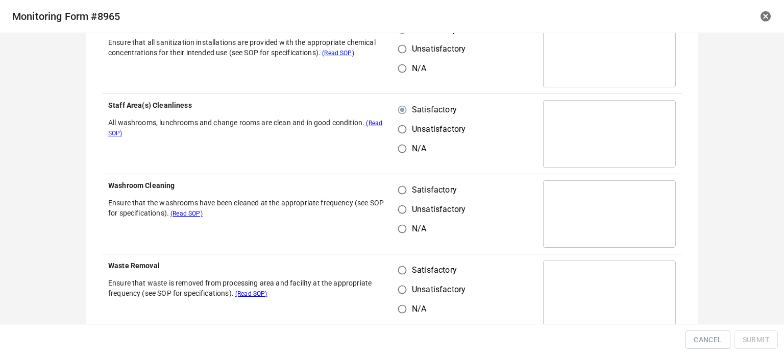
scroll to position [562, 0]
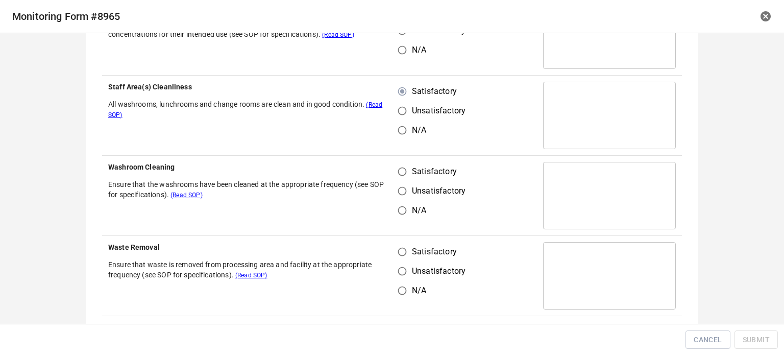
drag, startPoint x: 400, startPoint y: 174, endPoint x: 400, endPoint y: 252, distance: 78.6
click at [401, 174] on input "Satisfactory" at bounding box center [402, 171] width 19 height 19
radio input "true"
click at [402, 260] on input "Satisfactory" at bounding box center [402, 251] width 19 height 19
radio input "true"
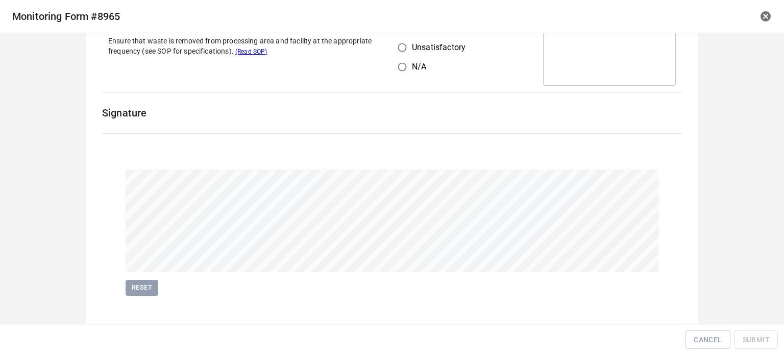
scroll to position [796, 0]
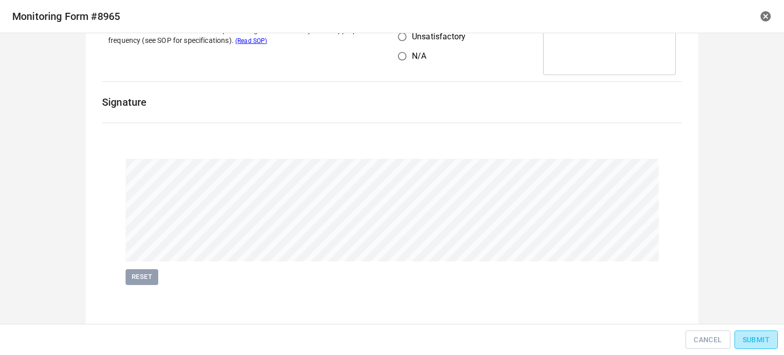
click at [752, 337] on span "Submit" at bounding box center [756, 339] width 27 height 13
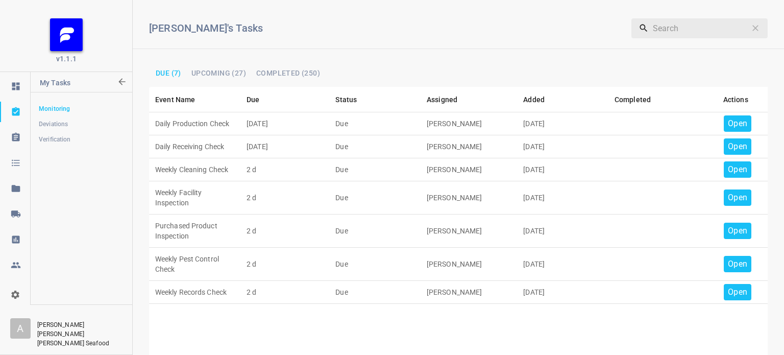
click at [728, 121] on p "Open" at bounding box center [737, 123] width 19 height 12
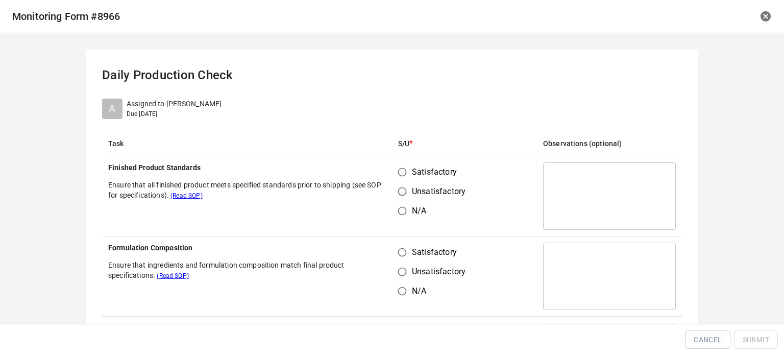
drag, startPoint x: 401, startPoint y: 175, endPoint x: 391, endPoint y: 243, distance: 68.2
click at [401, 175] on input "Satisfactory" at bounding box center [402, 171] width 19 height 19
radio input "true"
drag, startPoint x: 387, startPoint y: 253, endPoint x: 397, endPoint y: 253, distance: 10.7
click at [394, 254] on tr "Formulation Composition Ensure that ingredients and formulation composition mat…" at bounding box center [392, 276] width 580 height 80
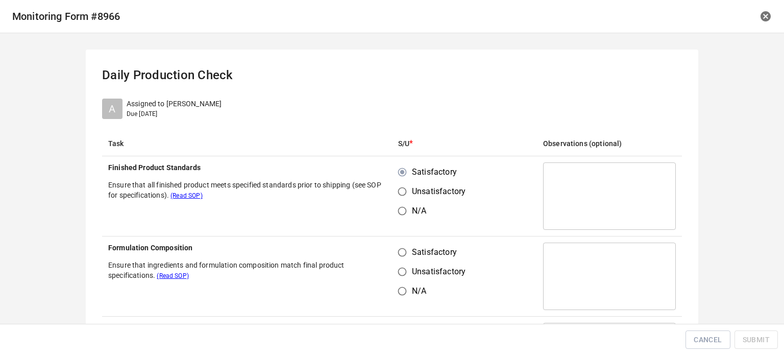
click at [394, 255] on input "Satisfactory" at bounding box center [402, 252] width 19 height 19
radio input "true"
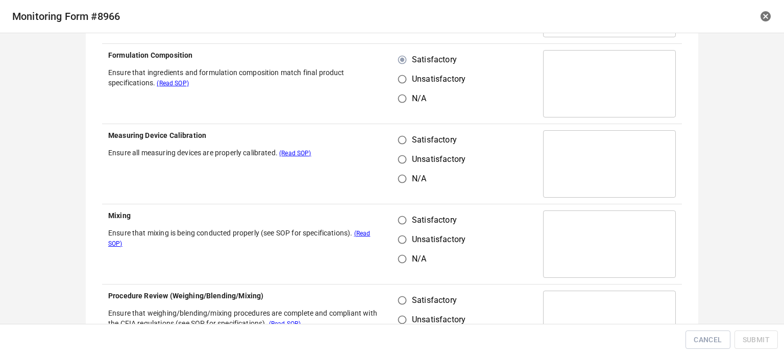
scroll to position [204, 0]
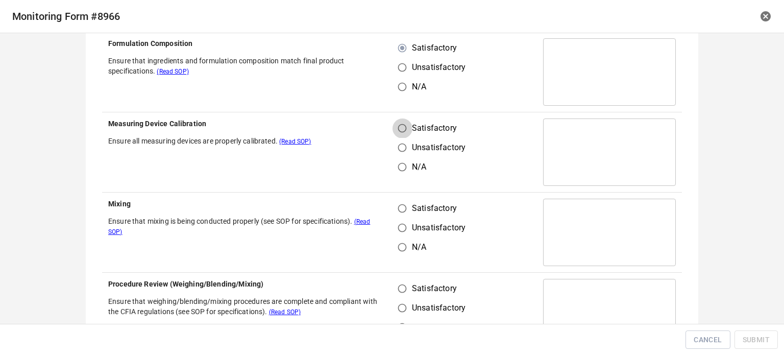
click at [395, 118] on input "Satisfactory" at bounding box center [402, 127] width 19 height 19
radio input "true"
click at [397, 210] on input "Satisfactory" at bounding box center [402, 208] width 19 height 19
radio input "true"
drag, startPoint x: 392, startPoint y: 295, endPoint x: 425, endPoint y: 290, distance: 33.2
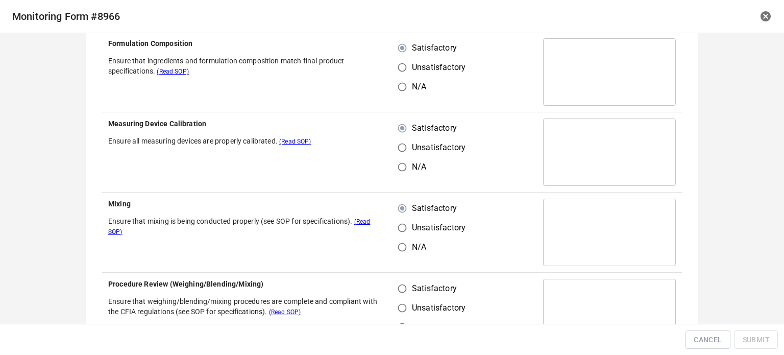
click at [397, 296] on input "Satisfactory" at bounding box center [402, 288] width 19 height 19
radio input "true"
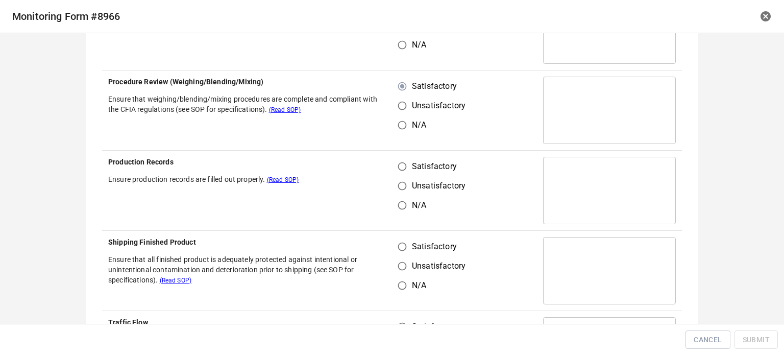
scroll to position [409, 0]
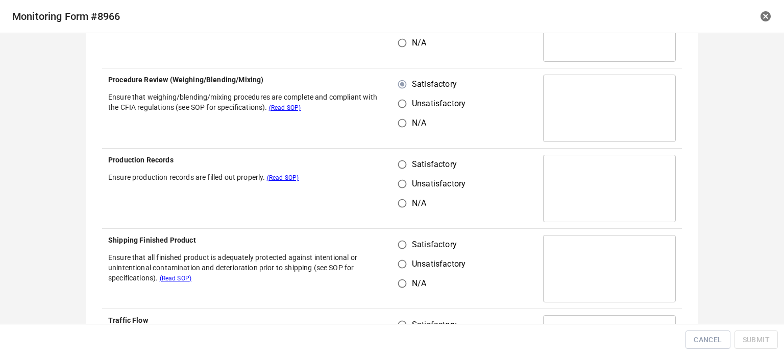
click at [394, 166] on input "Satisfactory" at bounding box center [402, 164] width 19 height 19
radio input "true"
click at [398, 246] on input "Satisfactory" at bounding box center [402, 244] width 19 height 19
radio input "true"
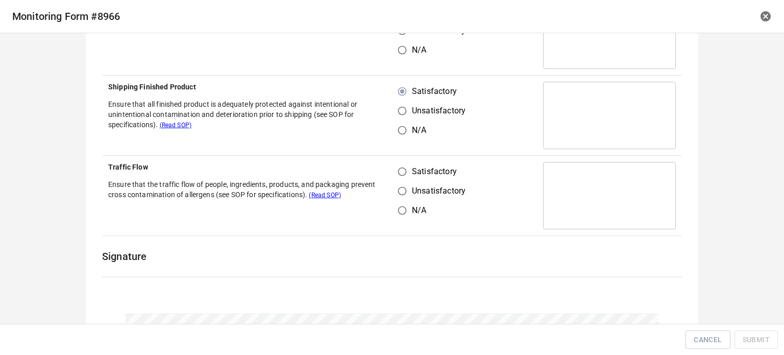
click at [397, 173] on input "Satisfactory" at bounding box center [402, 171] width 19 height 19
radio input "true"
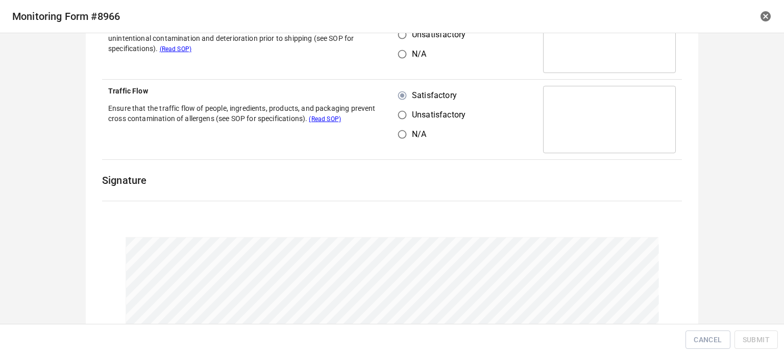
scroll to position [716, 0]
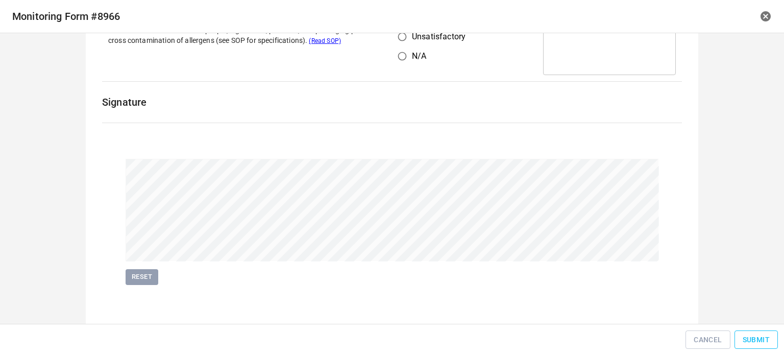
click at [753, 348] on button "Submit" at bounding box center [756, 339] width 43 height 19
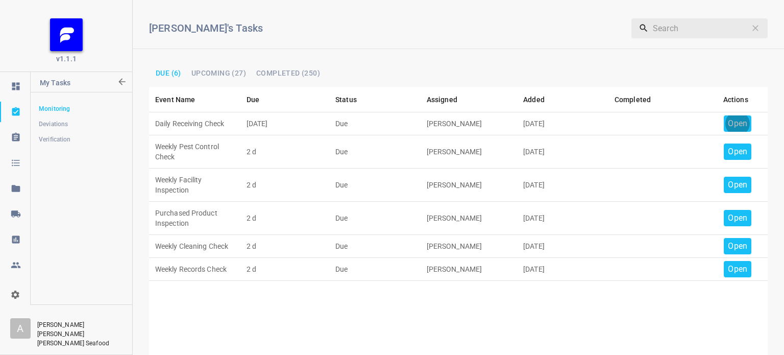
click at [731, 121] on p "Open" at bounding box center [737, 123] width 19 height 12
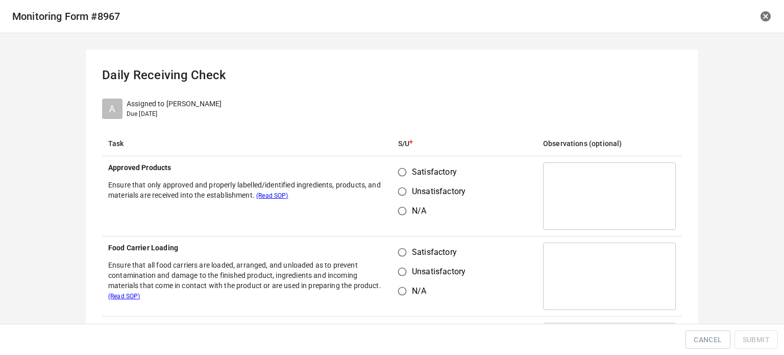
click at [404, 173] on input "Satisfactory" at bounding box center [402, 171] width 19 height 19
radio input "true"
click at [398, 243] on input "Satisfactory" at bounding box center [402, 252] width 19 height 19
radio input "true"
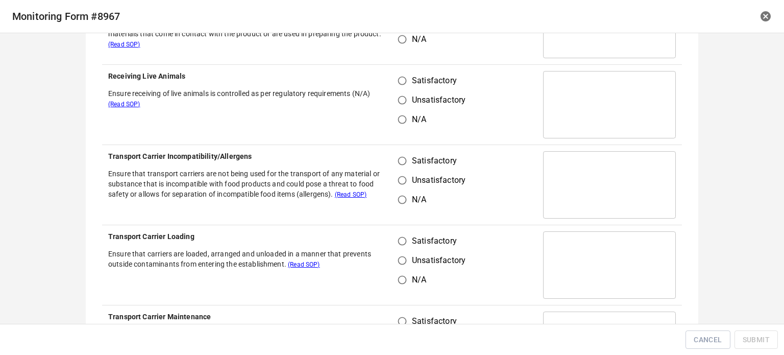
scroll to position [255, 0]
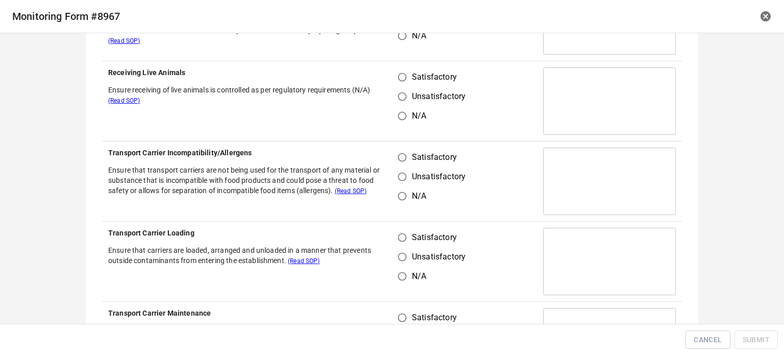
click at [403, 79] on input "Satisfactory" at bounding box center [402, 76] width 19 height 19
radio input "true"
drag, startPoint x: 397, startPoint y: 152, endPoint x: 400, endPoint y: 209, distance: 56.7
click at [398, 155] on input "Satisfactory" at bounding box center [402, 157] width 19 height 19
radio input "true"
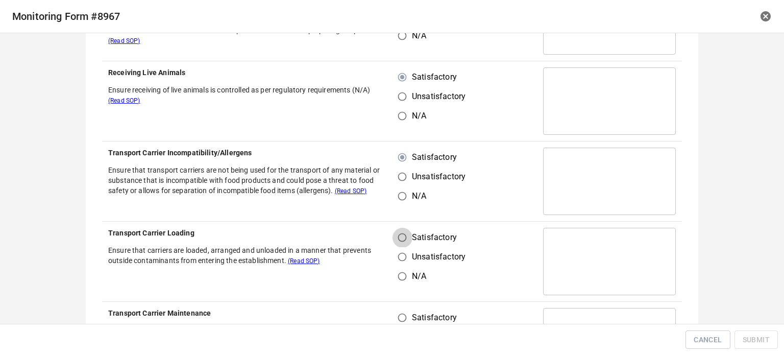
click at [395, 238] on input "Satisfactory" at bounding box center [402, 237] width 19 height 19
radio input "true"
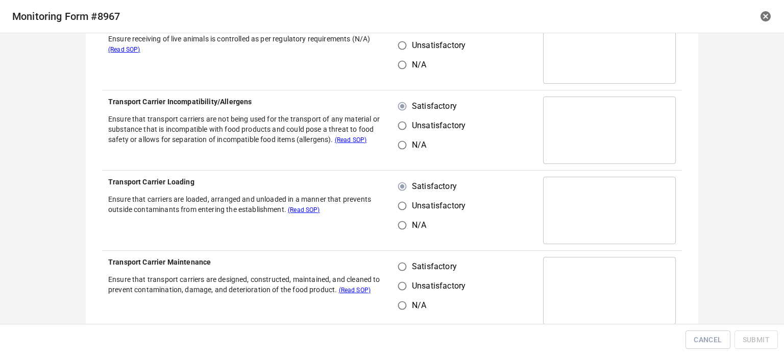
scroll to position [409, 0]
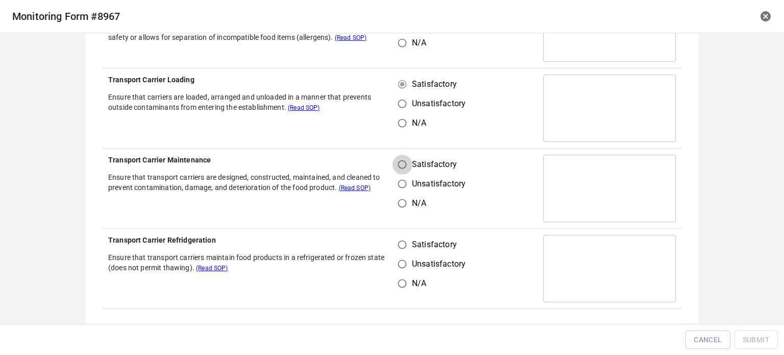
click at [403, 162] on input "Satisfactory" at bounding box center [402, 164] width 19 height 19
radio input "true"
click at [409, 244] on label "Satisfactory" at bounding box center [429, 244] width 73 height 19
click at [409, 244] on input "Satisfactory" at bounding box center [402, 244] width 19 height 19
radio input "true"
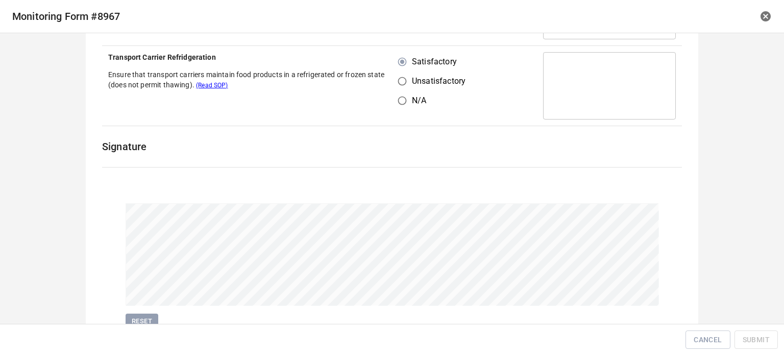
scroll to position [636, 0]
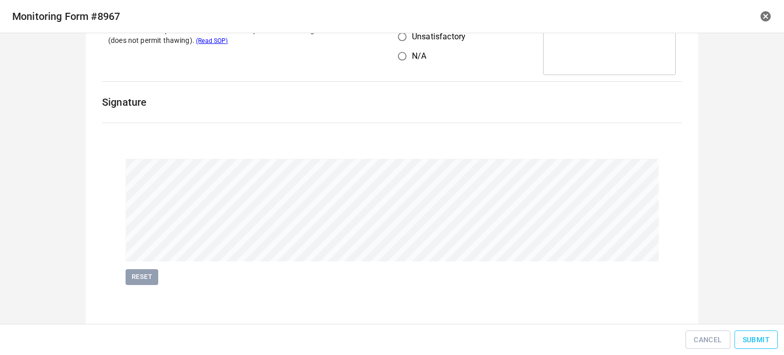
click at [752, 338] on span "Submit" at bounding box center [756, 339] width 27 height 13
